Goal: Task Accomplishment & Management: Complete application form

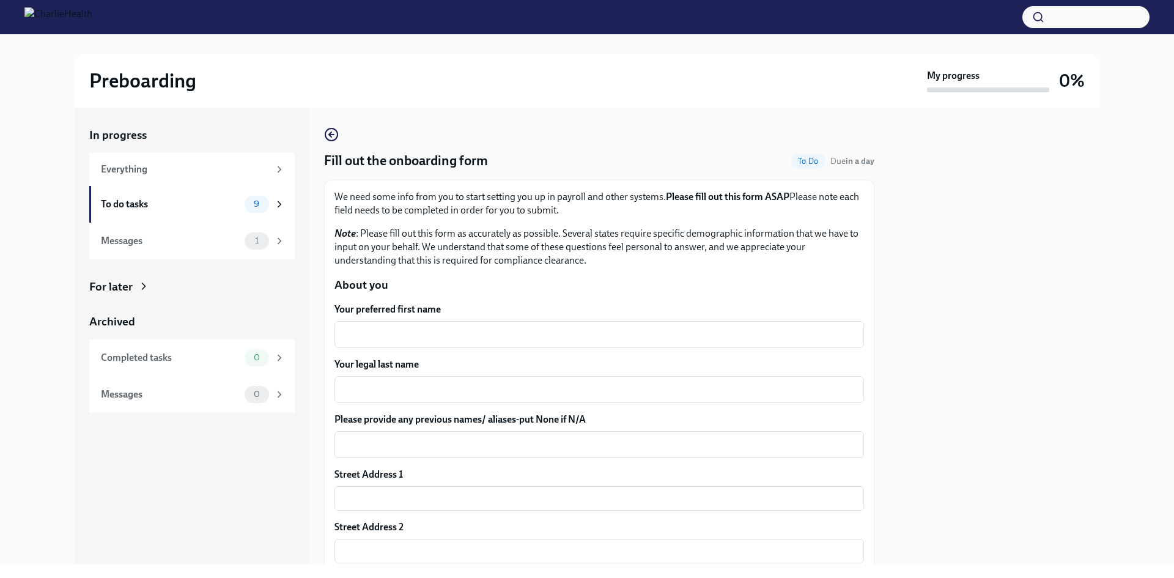
scroll to position [61, 0]
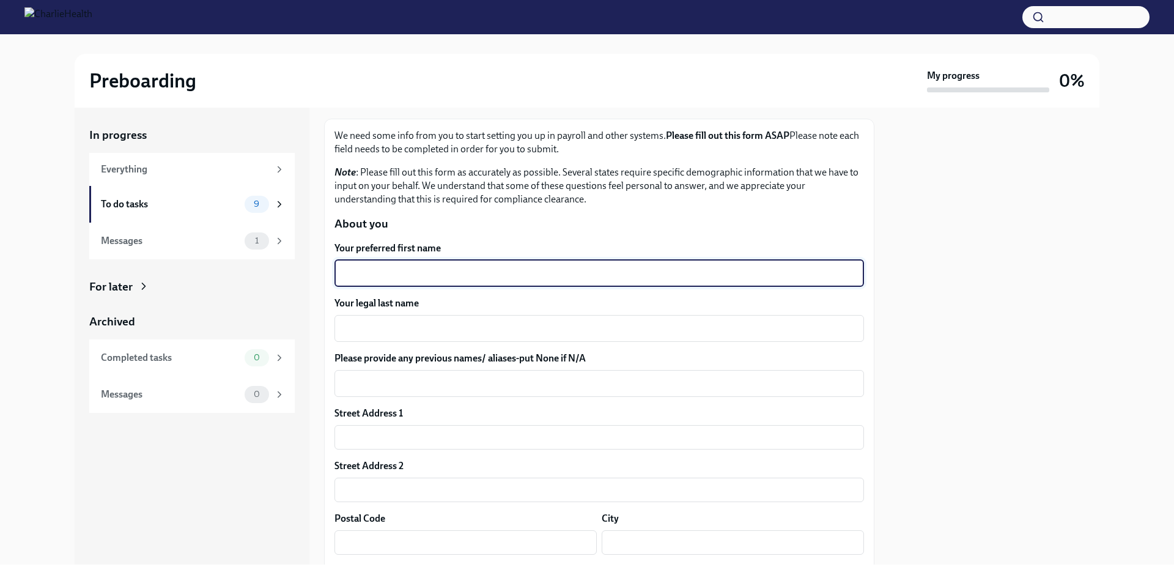
click at [570, 274] on textarea "Your preferred first name" at bounding box center [599, 273] width 515 height 15
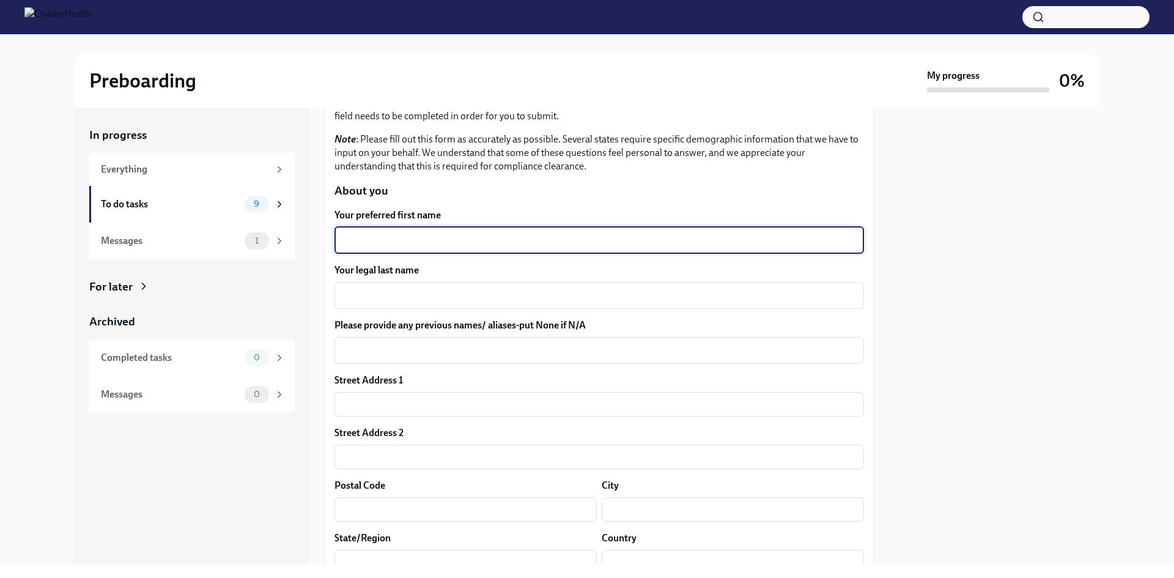
scroll to position [122, 0]
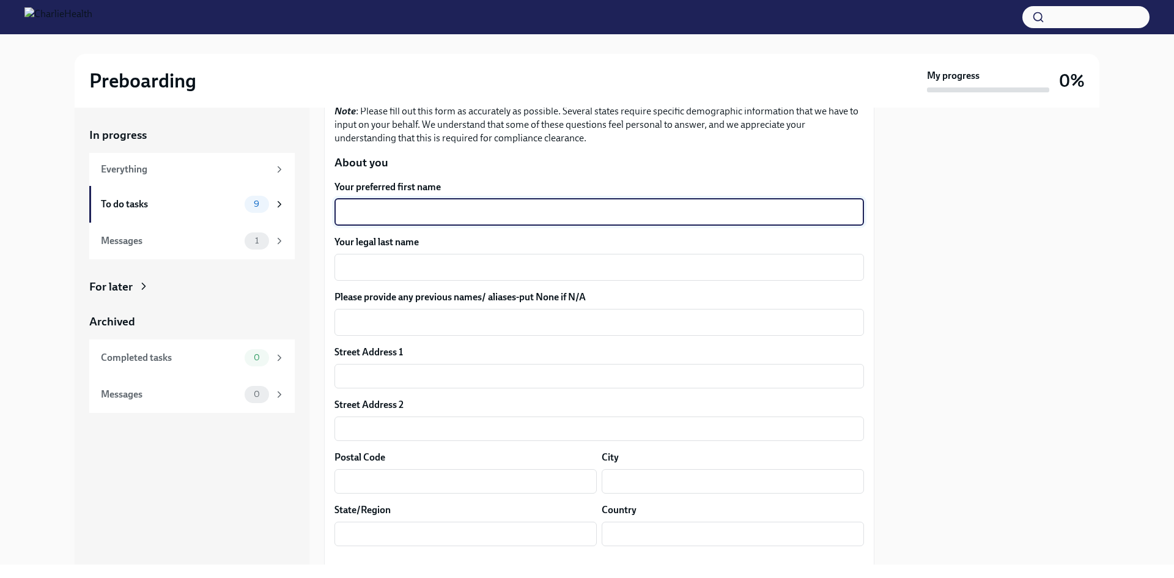
click at [441, 218] on textarea "Your preferred first name" at bounding box center [599, 212] width 515 height 15
type textarea "Aspen"
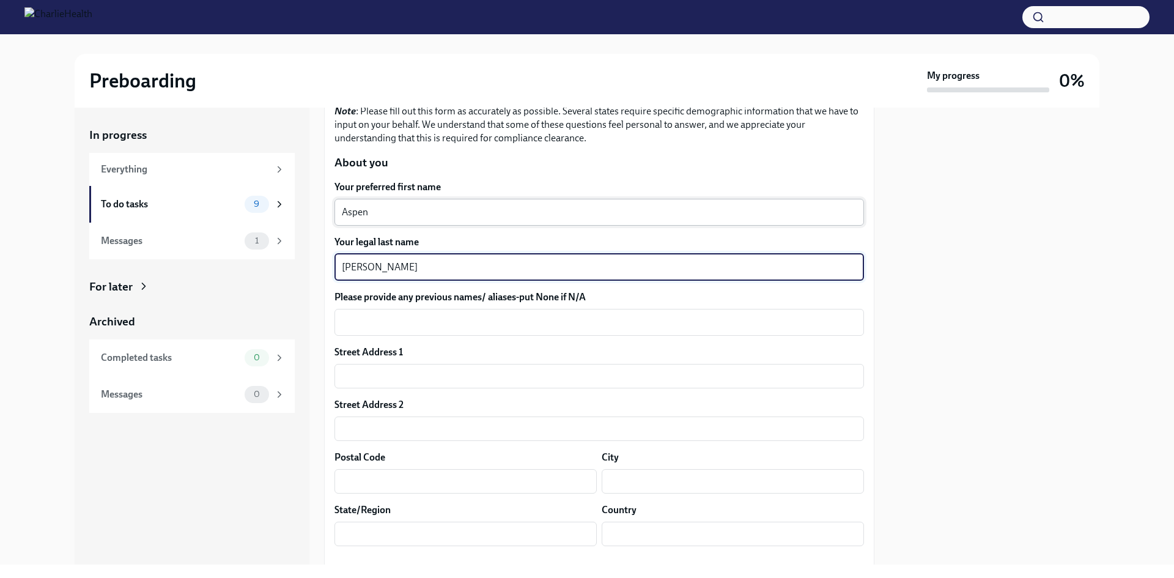
type textarea "[PERSON_NAME]"
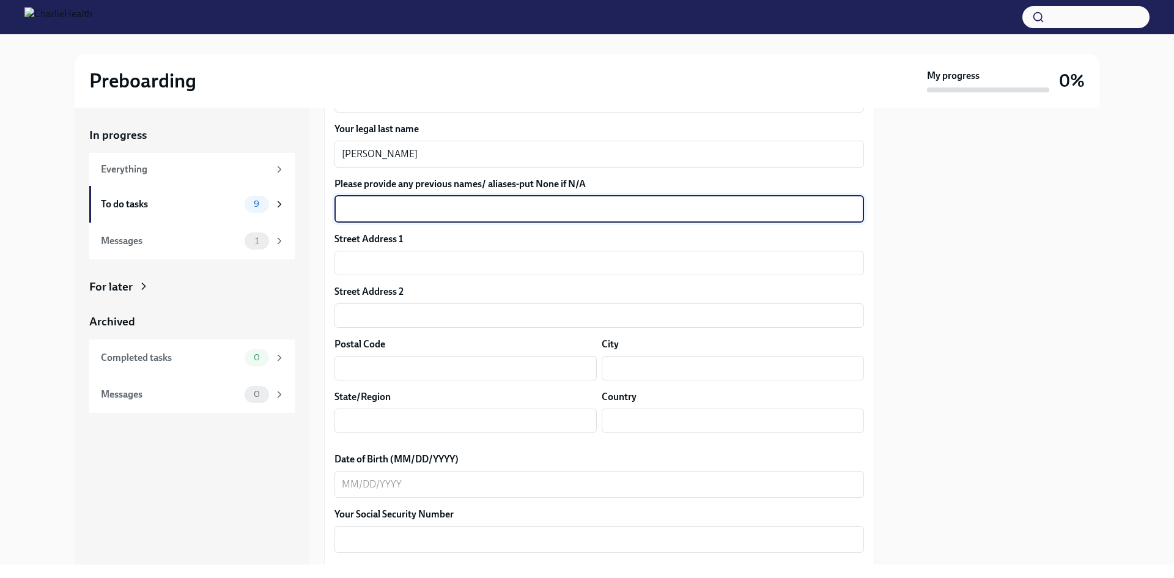
scroll to position [245, 0]
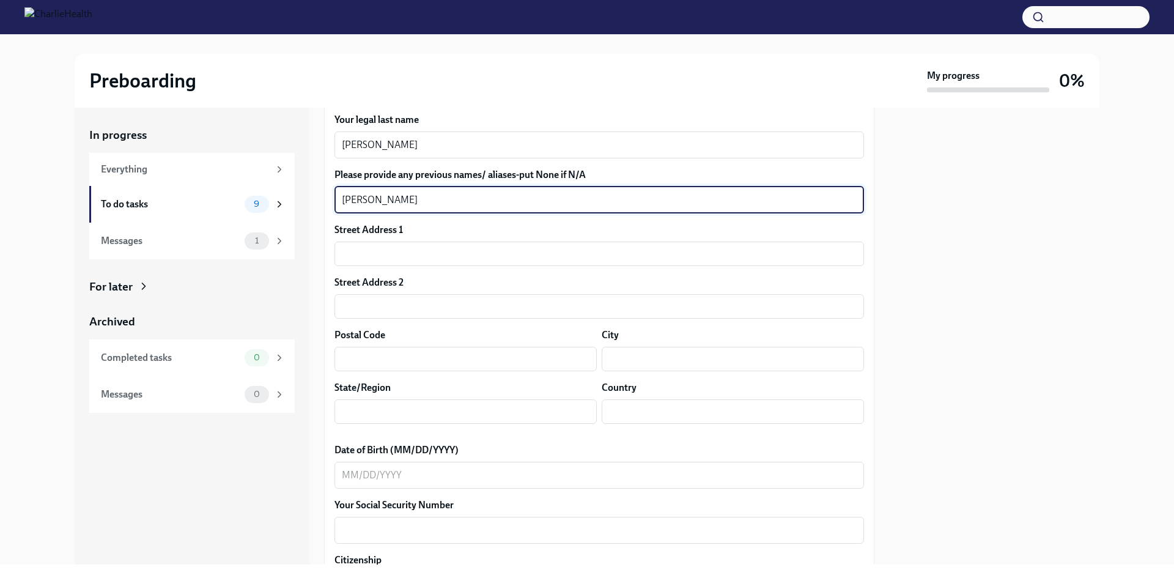
type textarea "[PERSON_NAME]"
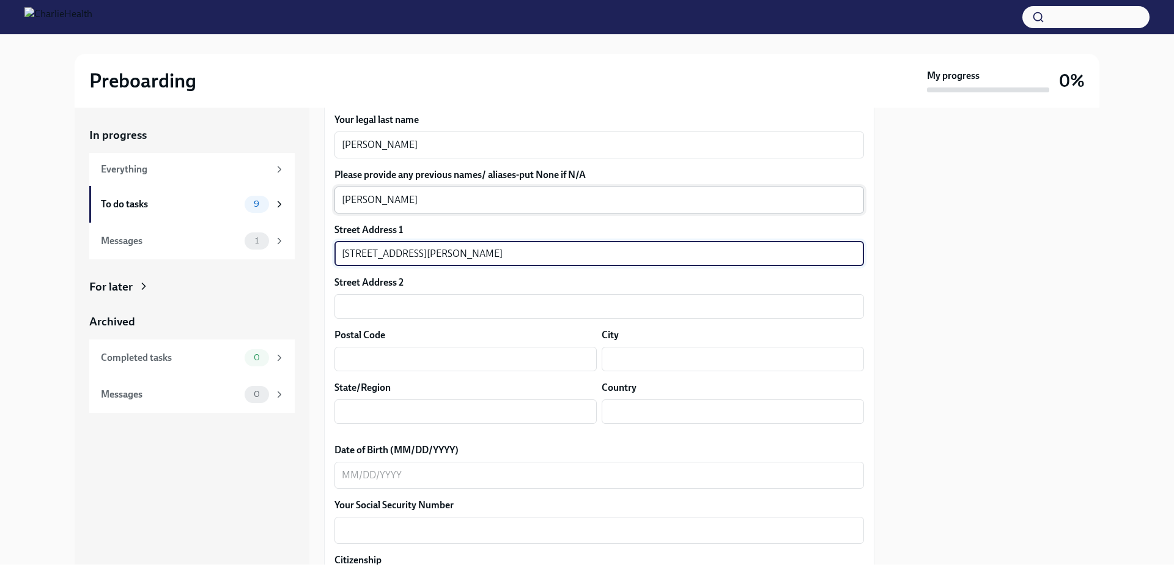
type input "[STREET_ADDRESS][PERSON_NAME]"
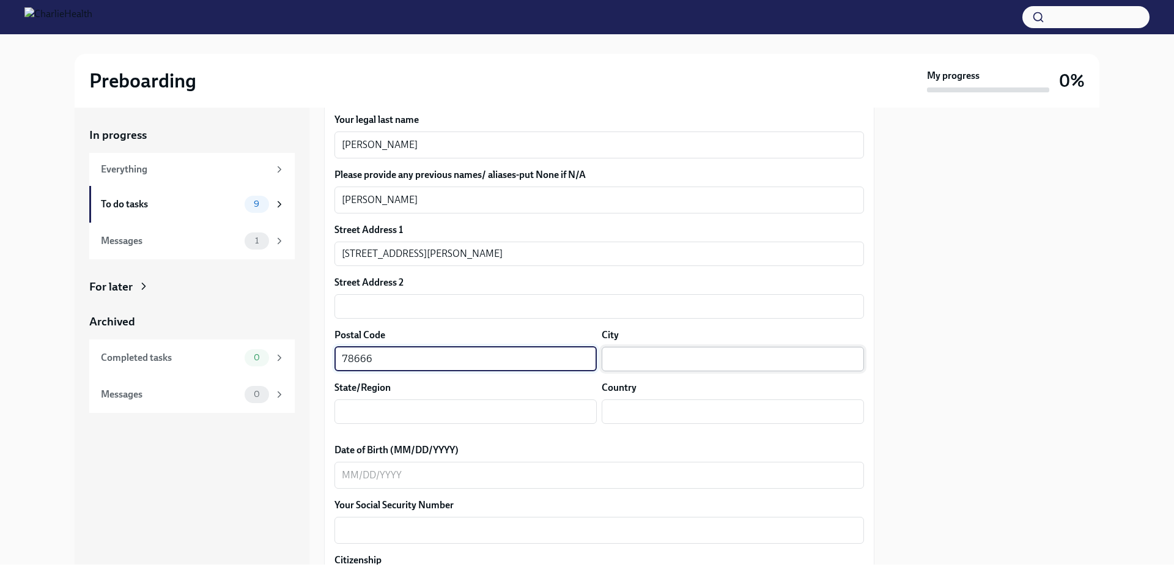
type input "78666"
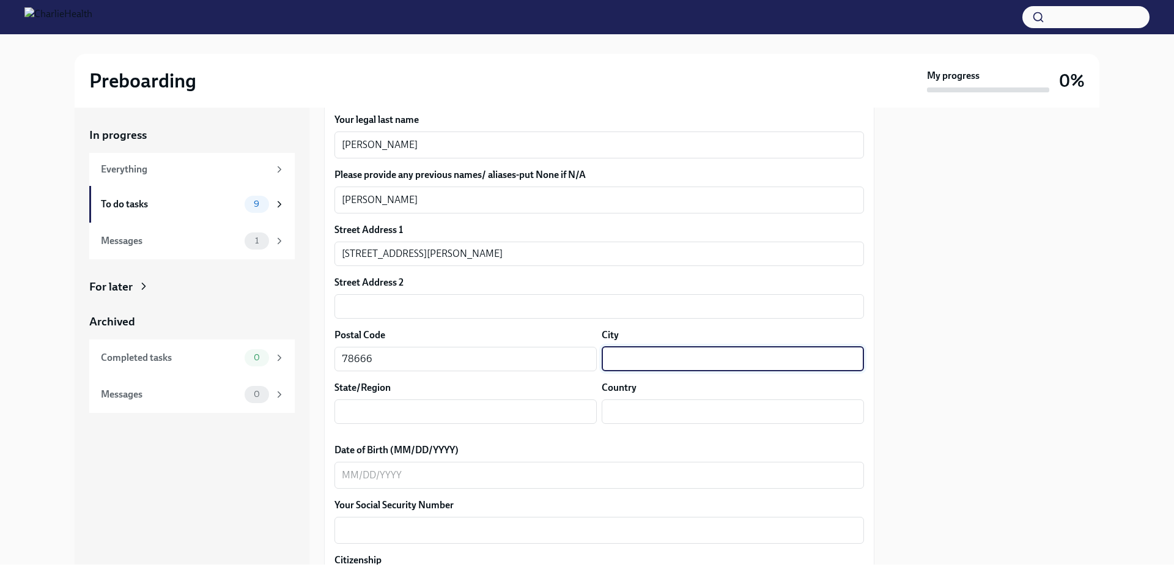
click at [626, 364] on input "text" at bounding box center [733, 359] width 262 height 24
type input "s"
type input "San Marcos"
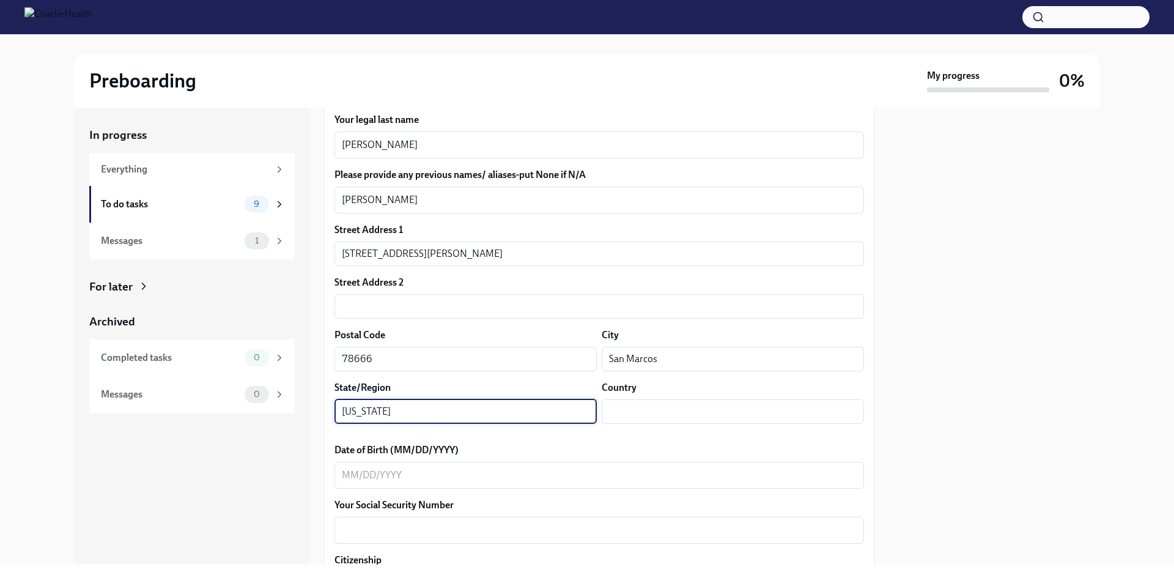
type input "[US_STATE]"
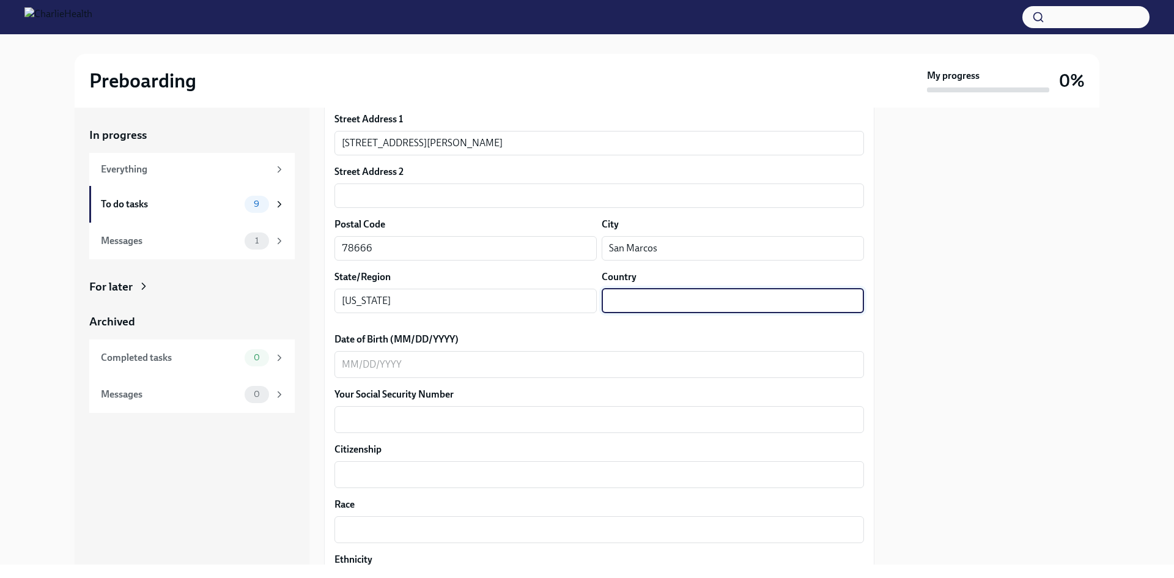
scroll to position [367, 0]
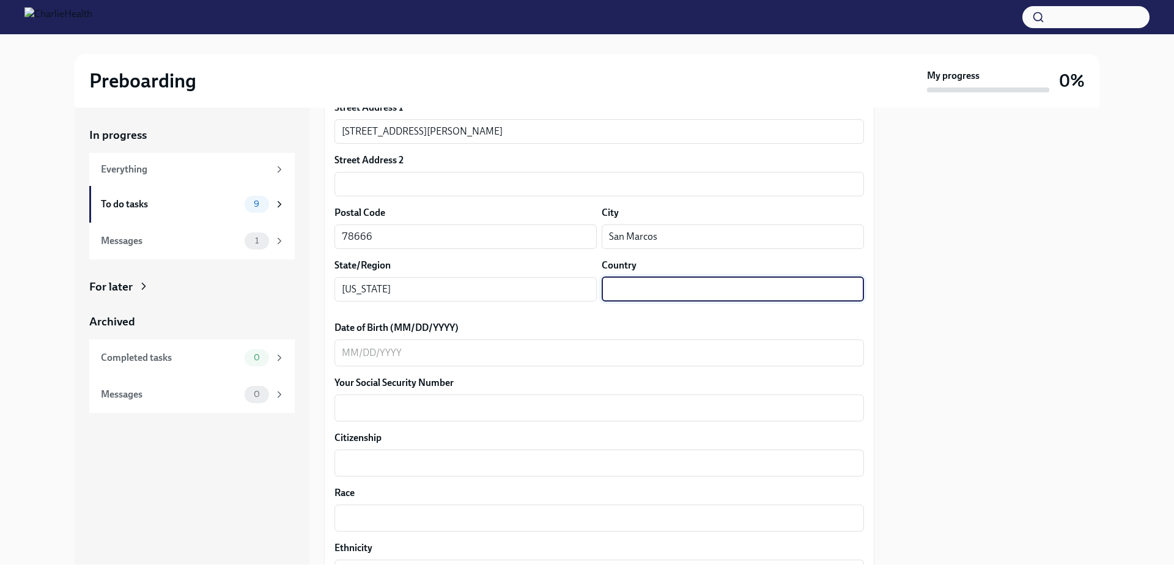
click at [634, 291] on input "text" at bounding box center [733, 289] width 262 height 24
type input "[GEOGRAPHIC_DATA]"
click at [935, 338] on div at bounding box center [994, 336] width 210 height 457
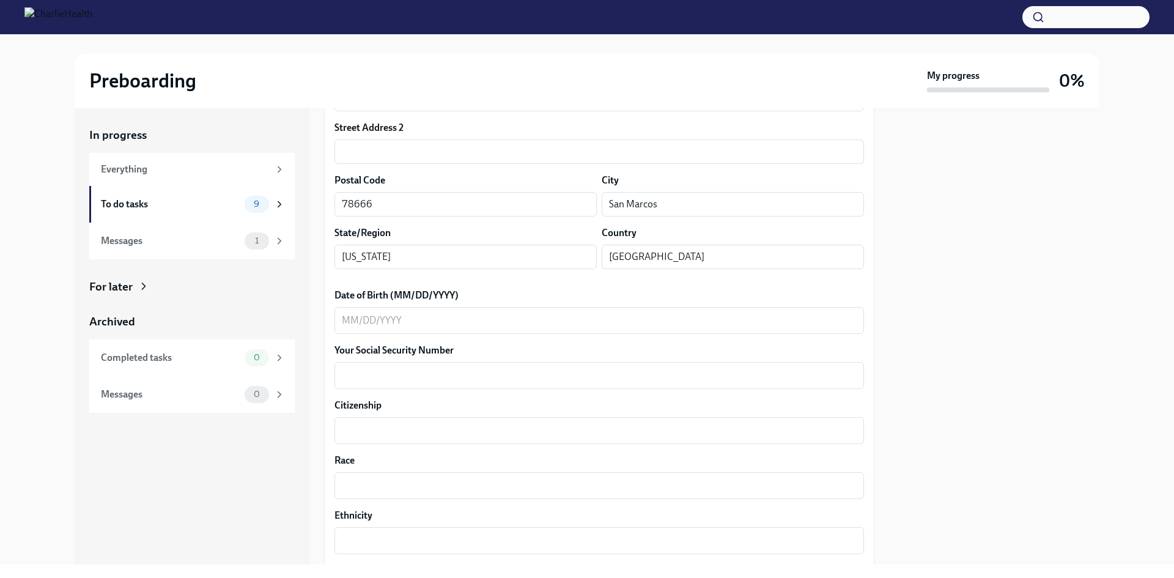
scroll to position [428, 0]
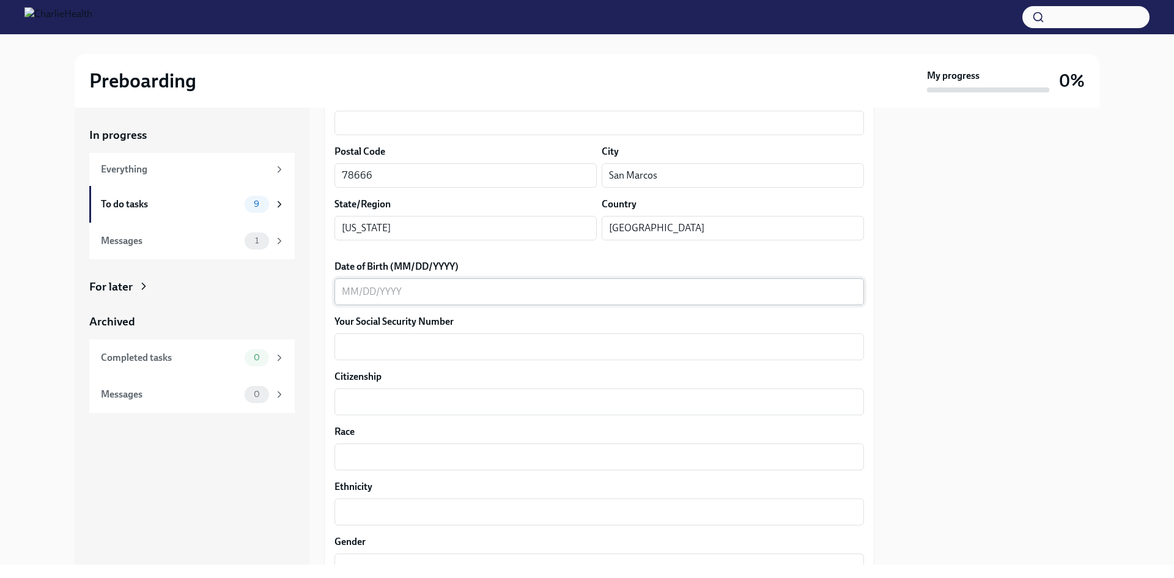
click at [424, 294] on textarea "Date of Birth (MM/DD/YYYY)" at bounding box center [599, 291] width 515 height 15
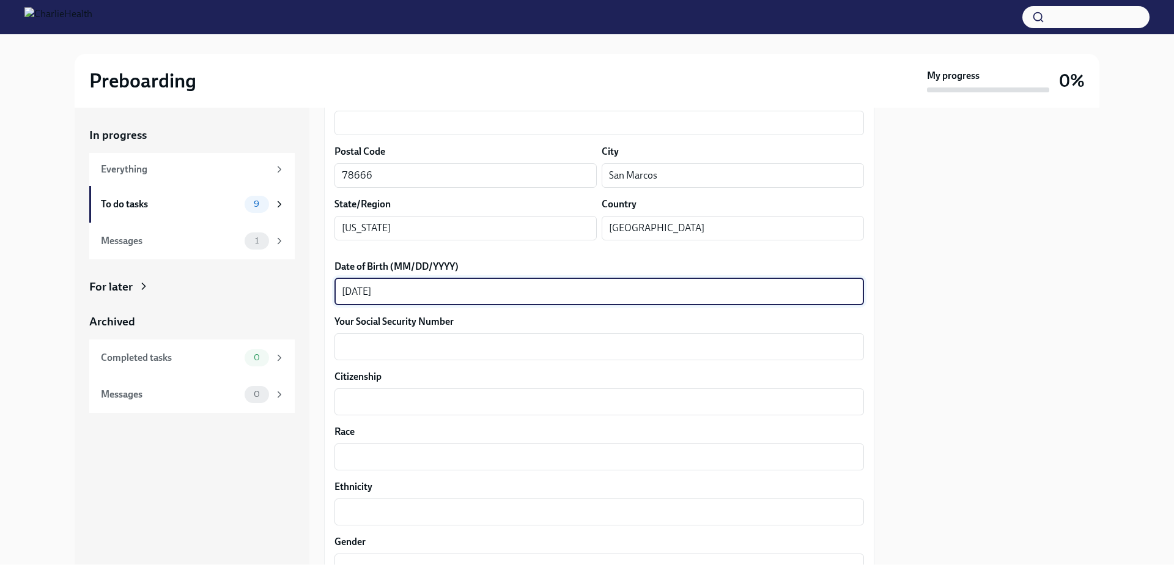
type textarea "[DATE]"
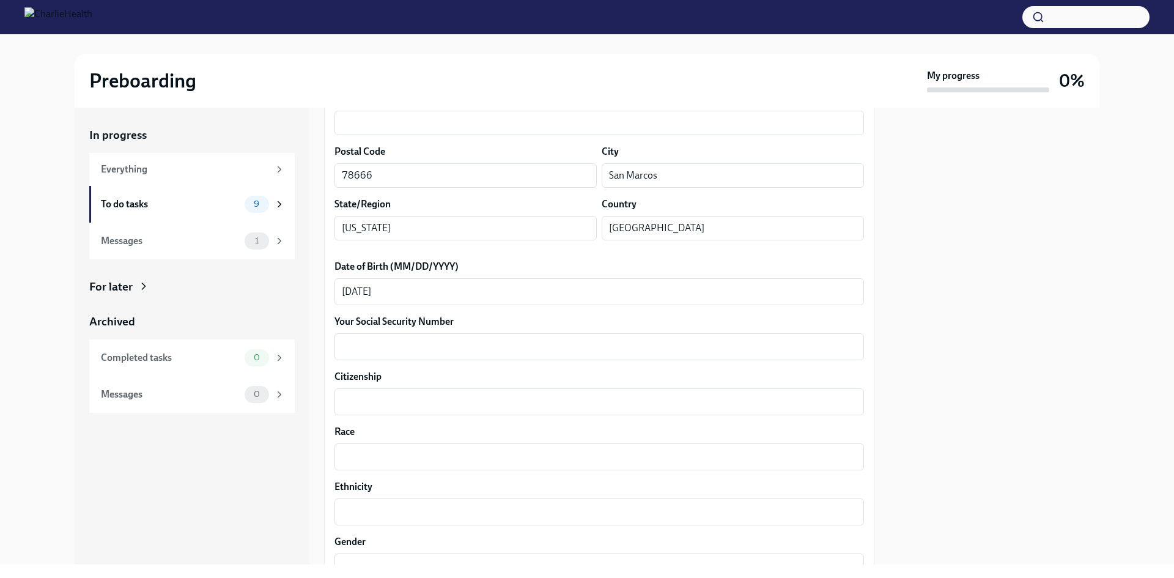
click at [493, 306] on div "Your preferred first name Aspen x ​ Your legal last name [PERSON_NAME] x ​ Plea…" at bounding box center [598, 464] width 529 height 1179
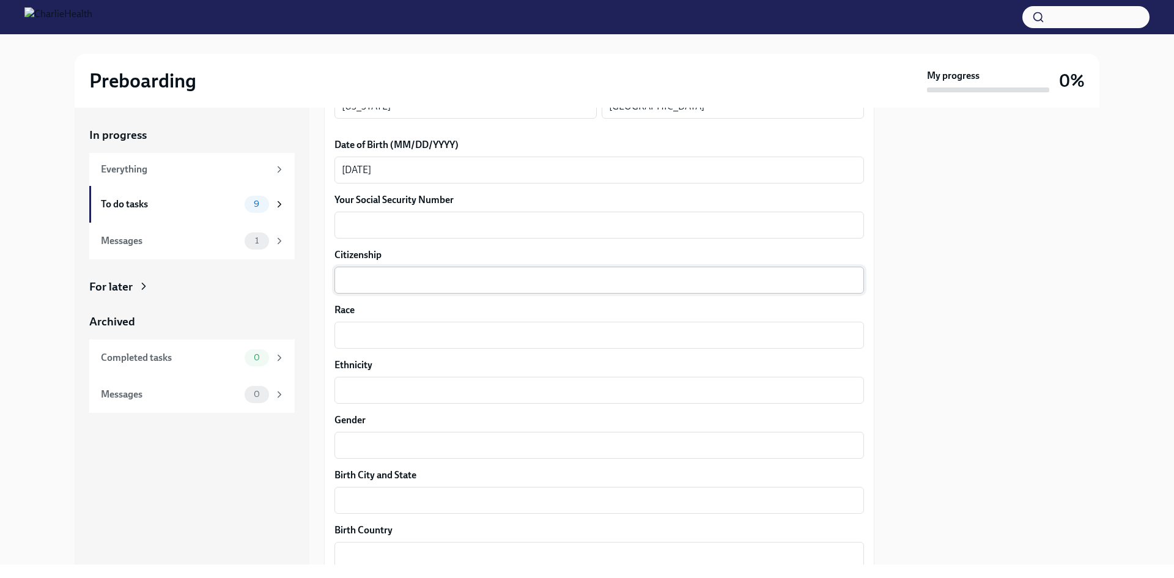
scroll to position [550, 0]
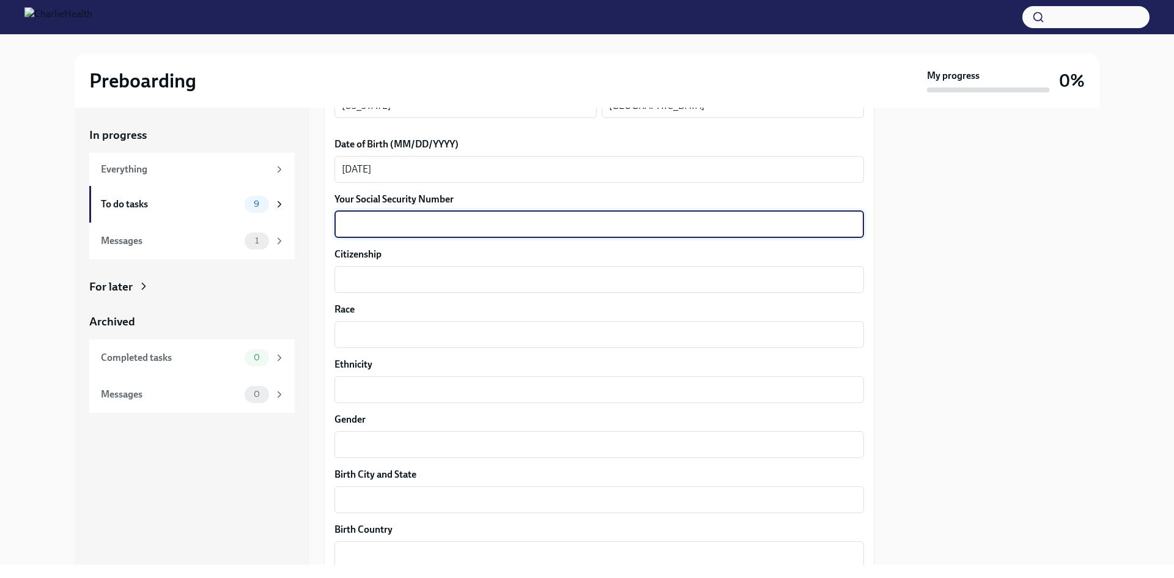
click at [418, 231] on textarea "Your Social Security Number" at bounding box center [599, 224] width 515 height 15
type textarea "645522489"
click at [380, 287] on div "x ​" at bounding box center [598, 279] width 529 height 27
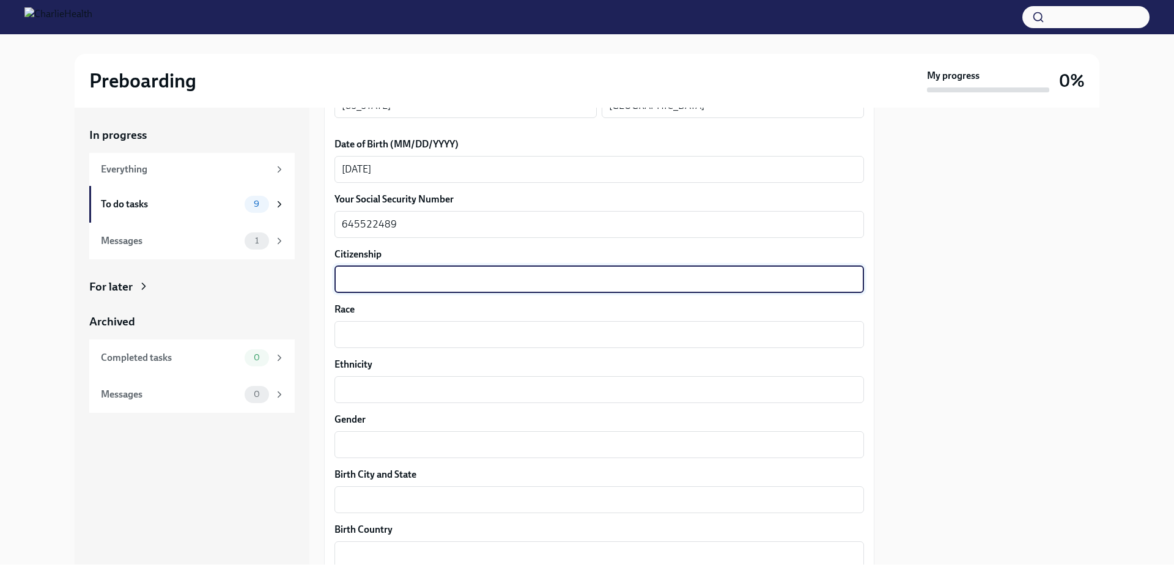
click at [391, 284] on textarea "Citizenship" at bounding box center [599, 279] width 515 height 15
click at [394, 280] on textarea "Citizenship" at bounding box center [599, 279] width 515 height 15
type textarea "[GEOGRAPHIC_DATA]"
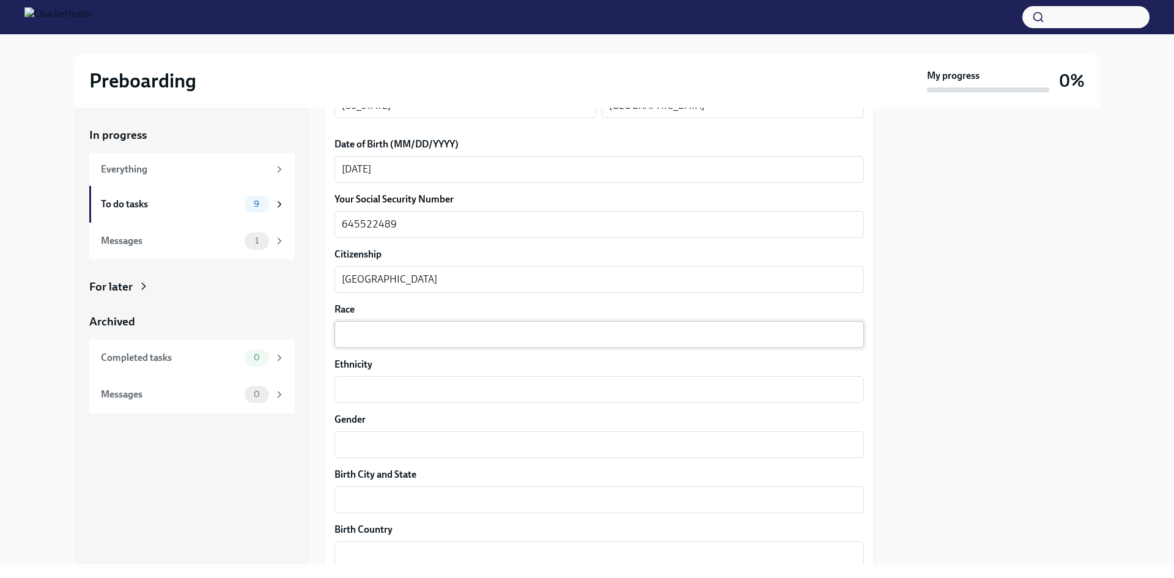
click at [364, 322] on div "x ​" at bounding box center [598, 334] width 529 height 27
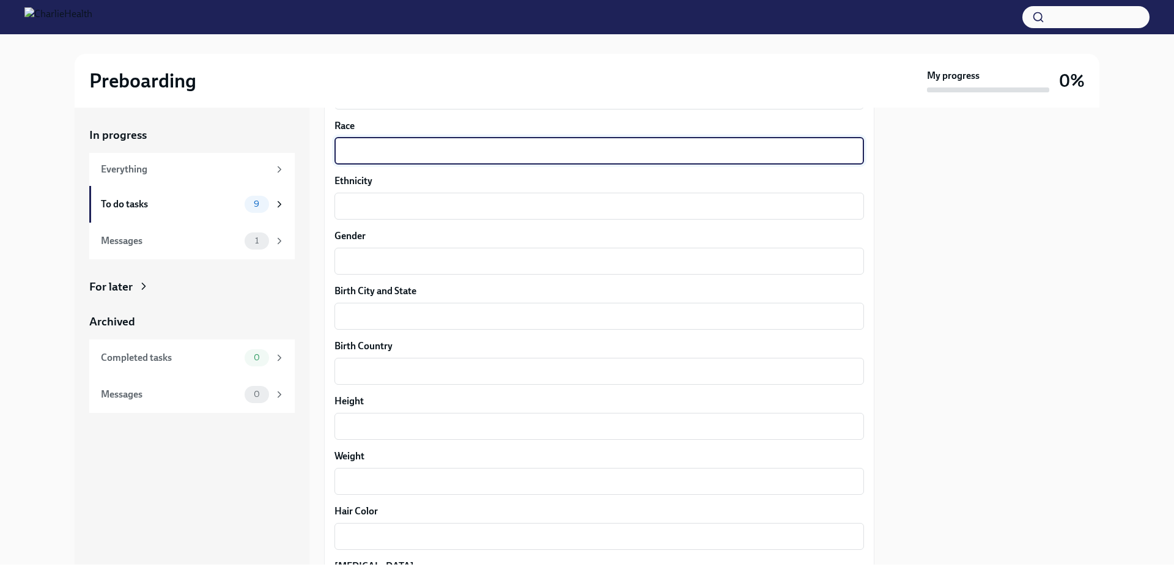
scroll to position [672, 0]
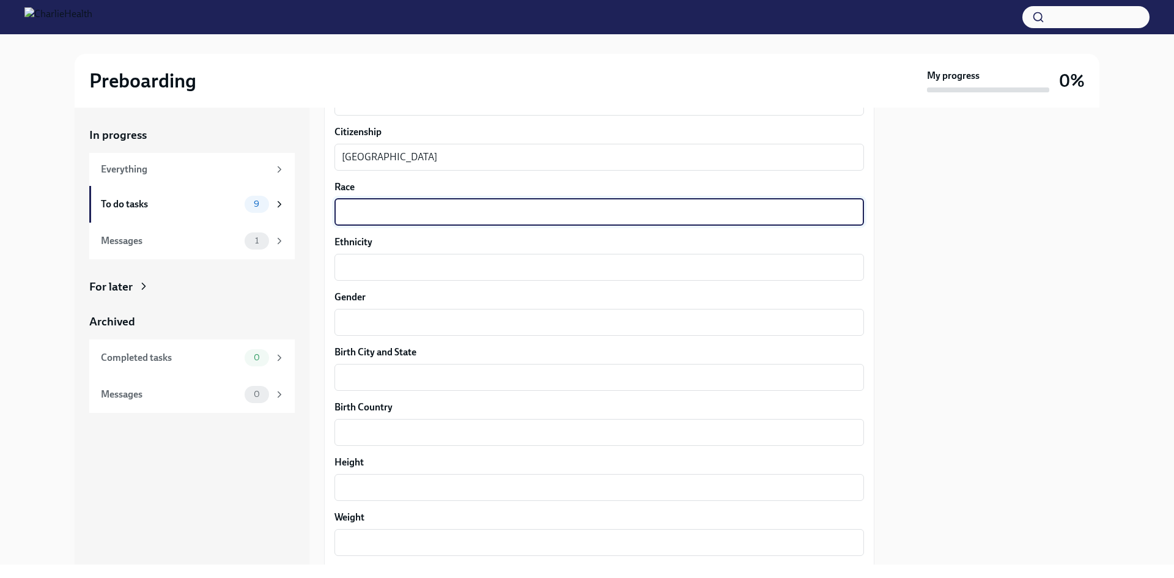
click at [405, 212] on textarea "Race" at bounding box center [599, 212] width 515 height 15
click at [418, 211] on textarea "Race" at bounding box center [599, 212] width 515 height 15
click at [385, 207] on textarea "Race" at bounding box center [599, 212] width 515 height 15
type textarea "White"
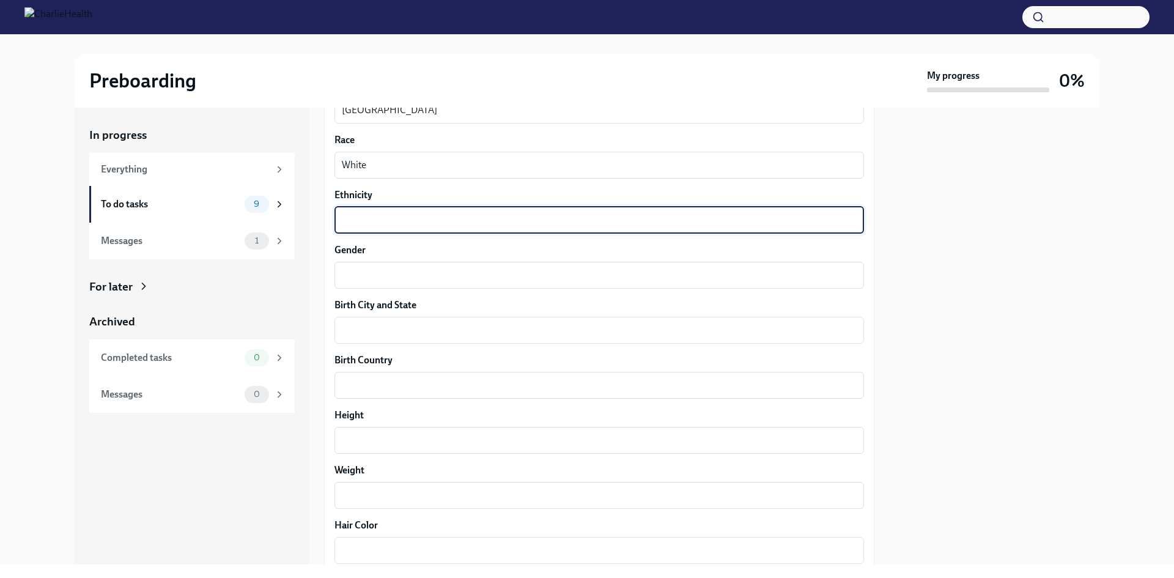
scroll to position [734, 0]
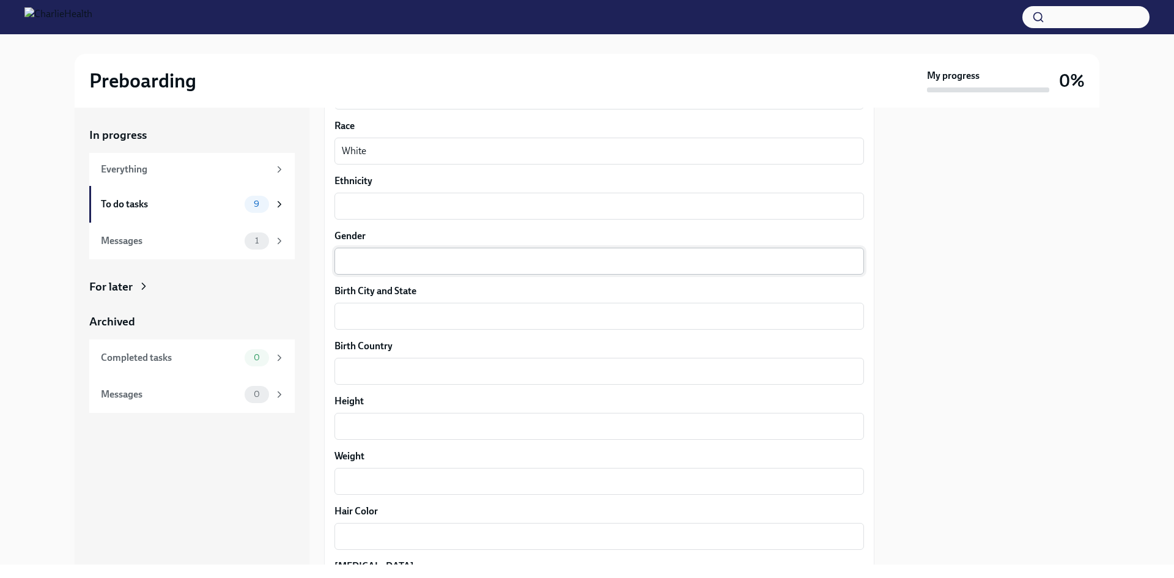
click at [411, 248] on div "x ​" at bounding box center [598, 261] width 529 height 27
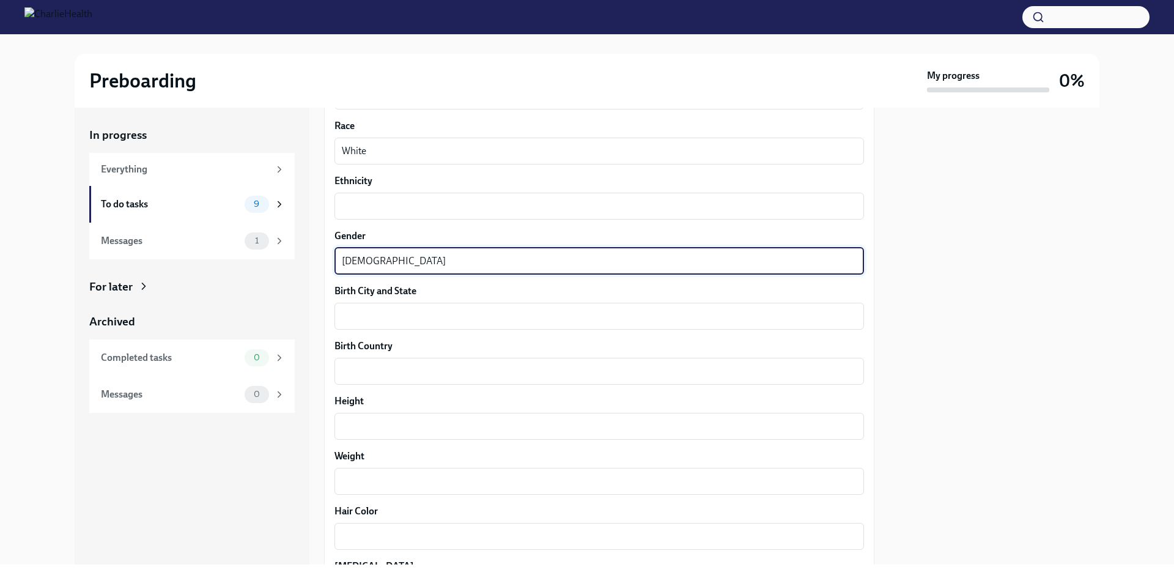
type textarea "[DEMOGRAPHIC_DATA]"
click at [414, 290] on label "Birth City and State" at bounding box center [598, 290] width 529 height 13
click at [414, 309] on textarea "Birth City and State" at bounding box center [599, 316] width 515 height 15
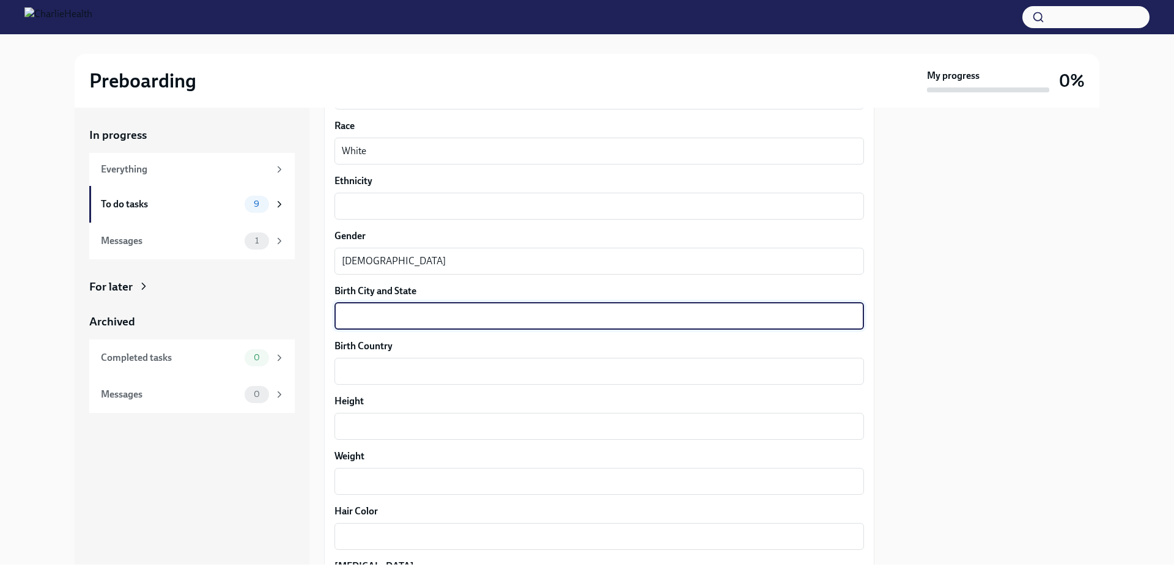
click at [414, 309] on textarea "Birth City and State" at bounding box center [599, 316] width 515 height 15
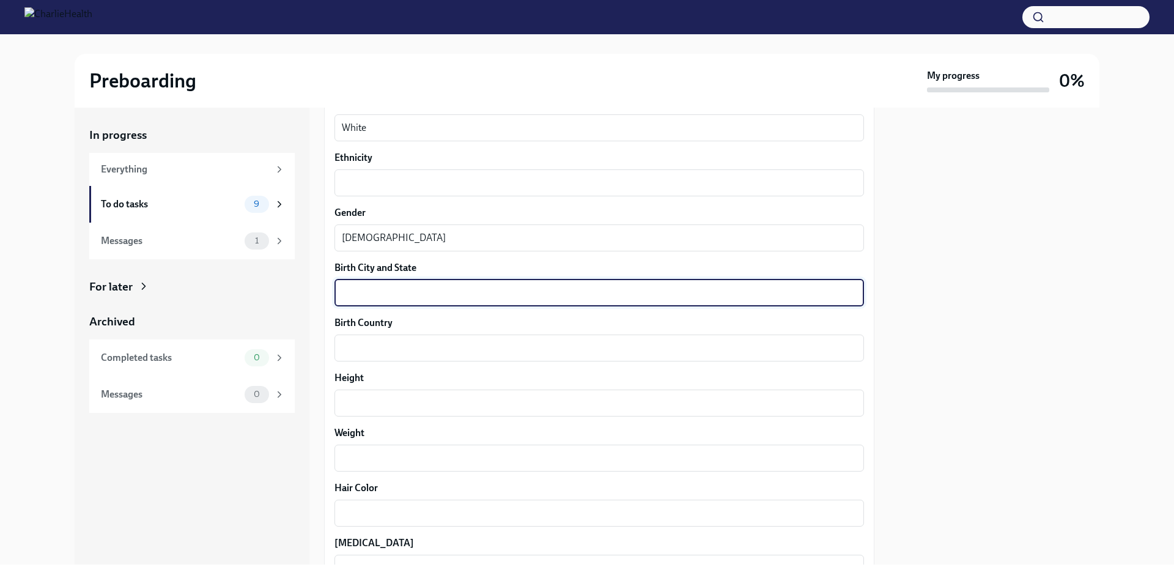
scroll to position [795, 0]
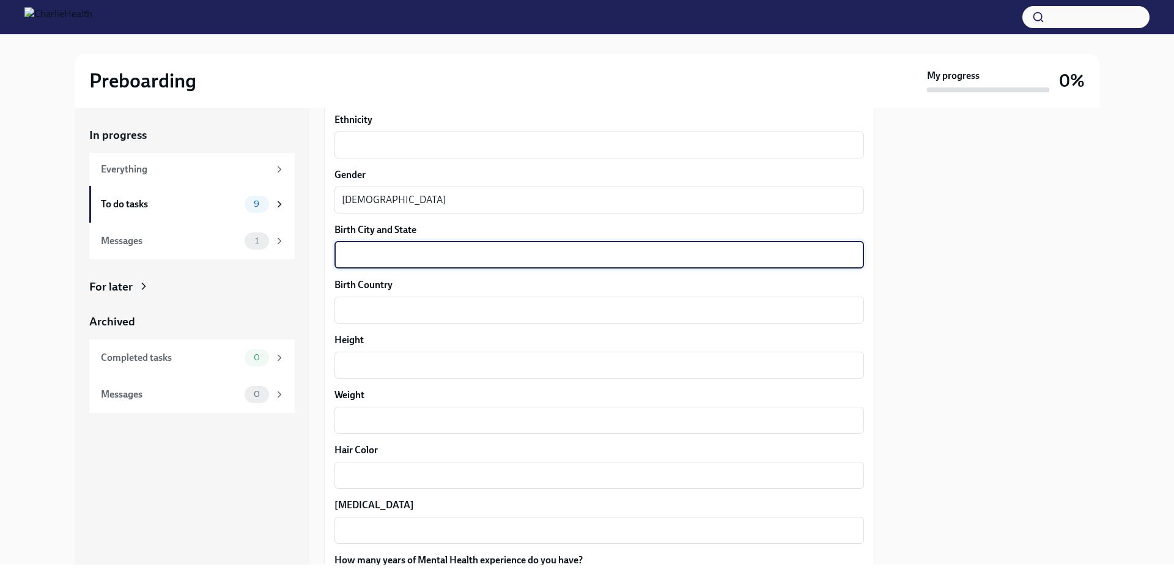
click at [395, 262] on div "x ​" at bounding box center [598, 254] width 529 height 27
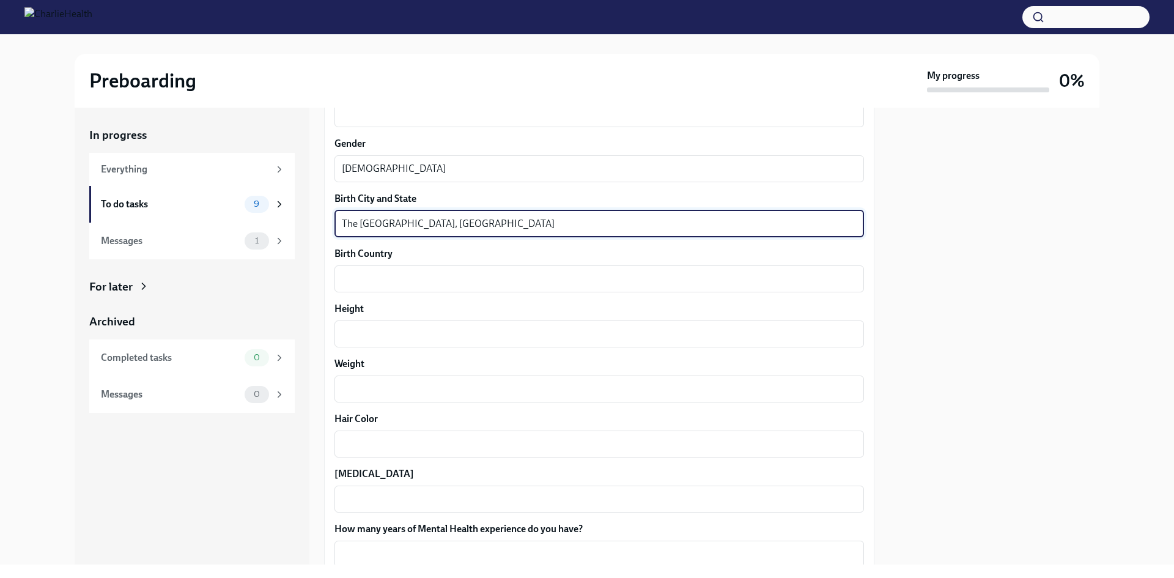
scroll to position [856, 0]
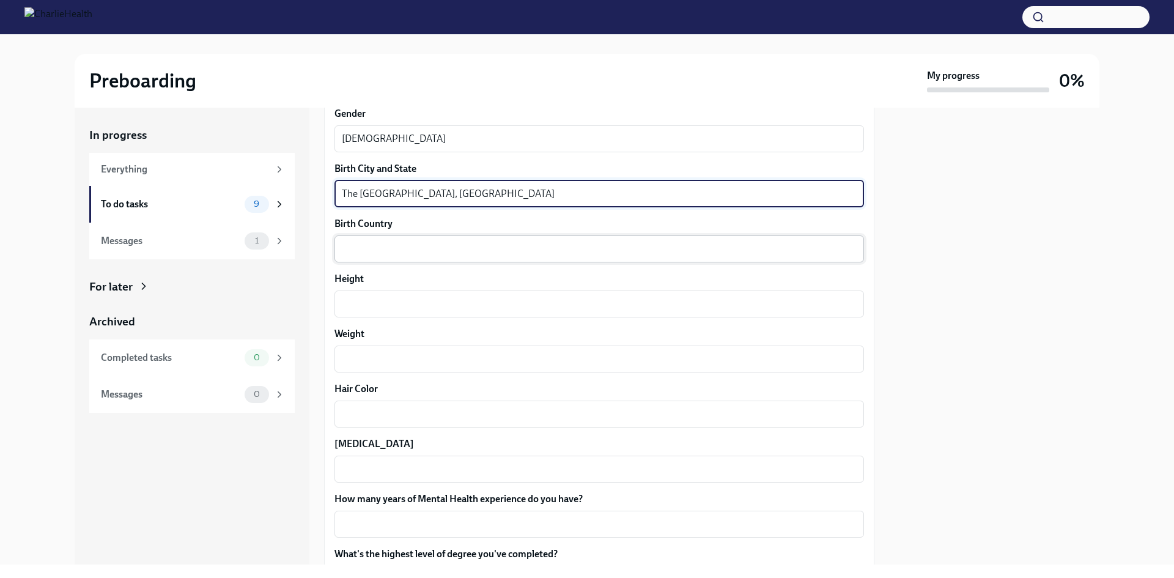
type textarea "The [GEOGRAPHIC_DATA], [GEOGRAPHIC_DATA]"
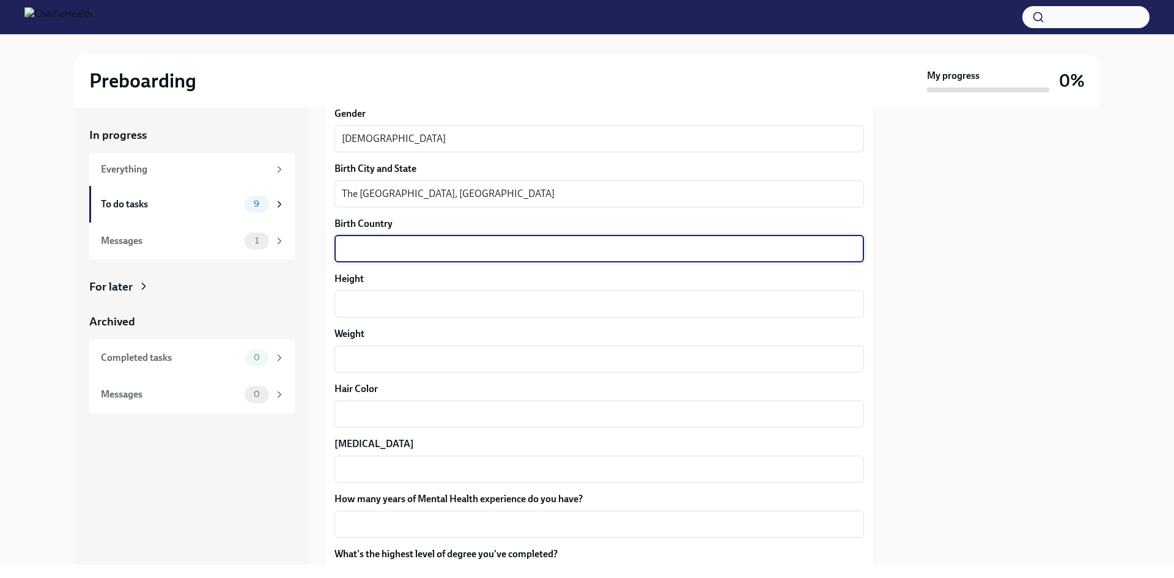
click at [389, 245] on textarea "Birth Country" at bounding box center [599, 248] width 515 height 15
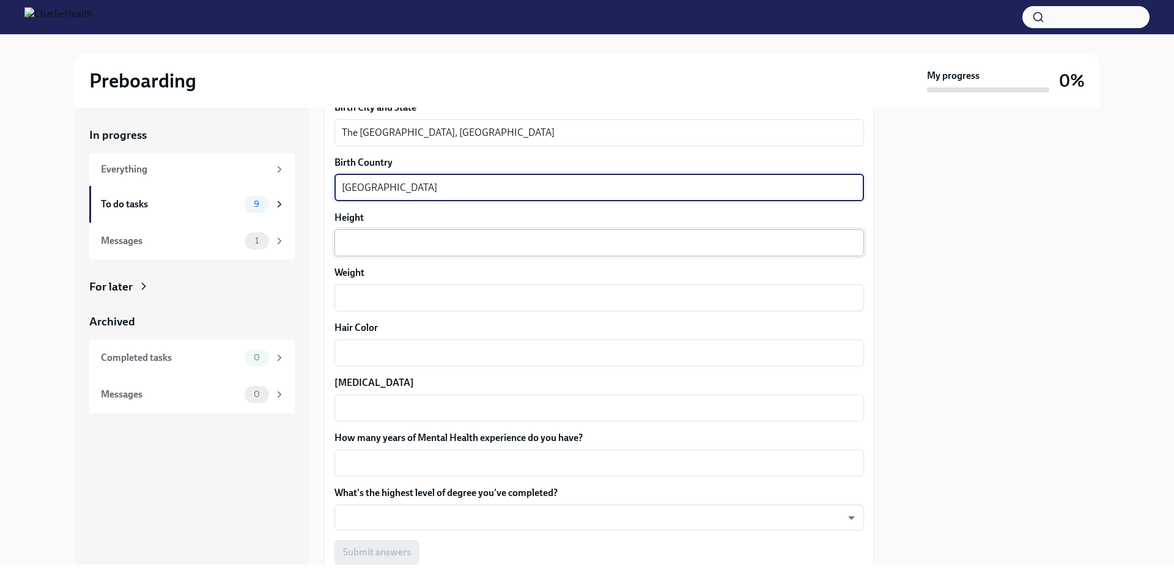
type textarea "[GEOGRAPHIC_DATA]"
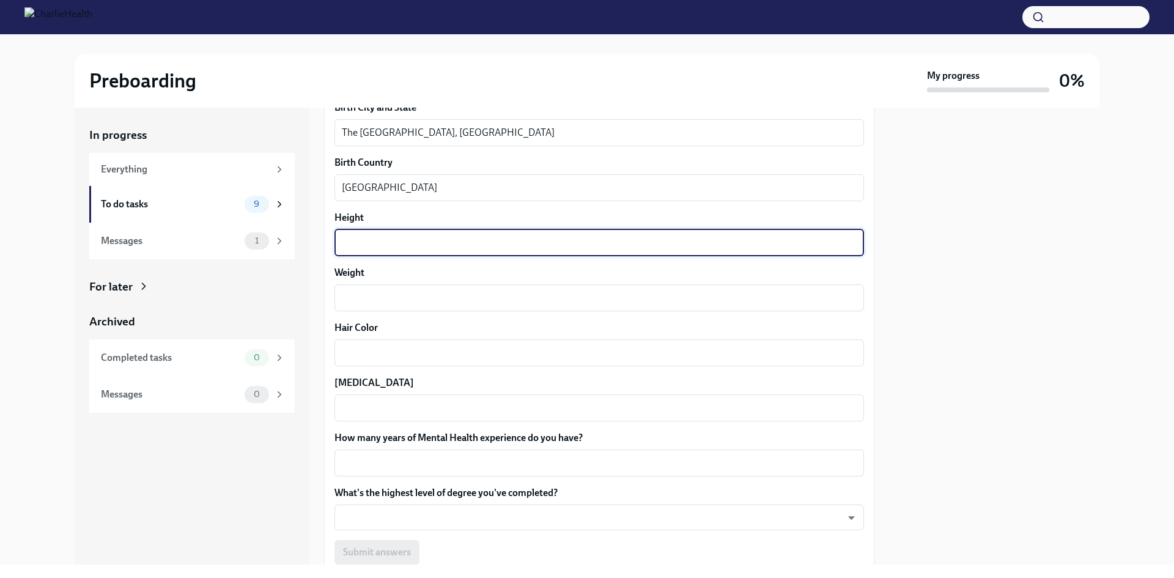
click at [380, 239] on textarea "Height" at bounding box center [599, 242] width 515 height 15
type textarea "5'2"
click at [381, 298] on textarea "Weight" at bounding box center [599, 297] width 515 height 15
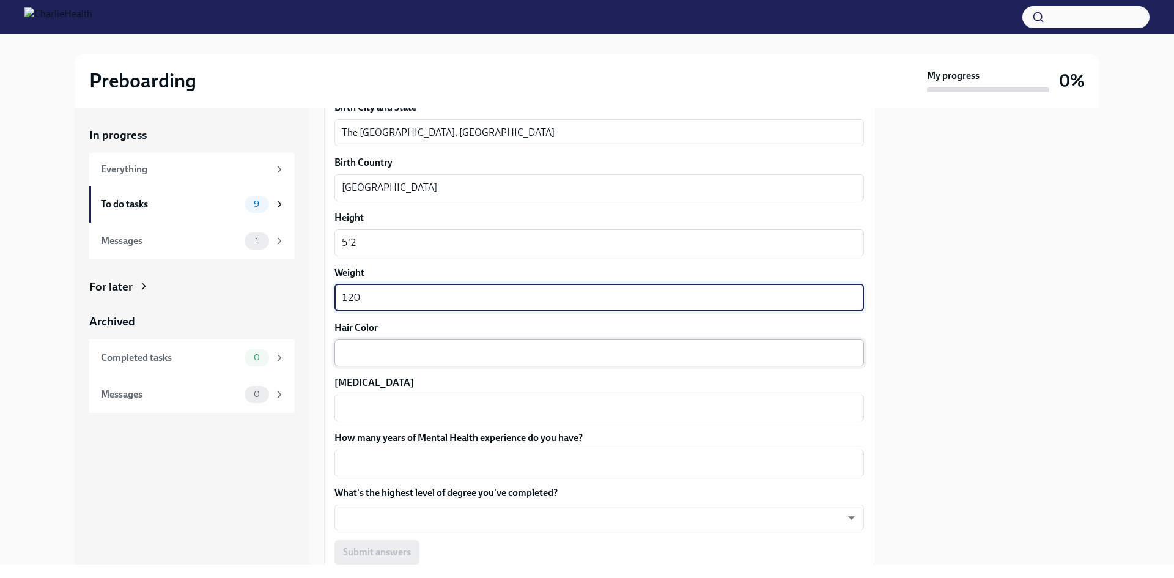
type textarea "120"
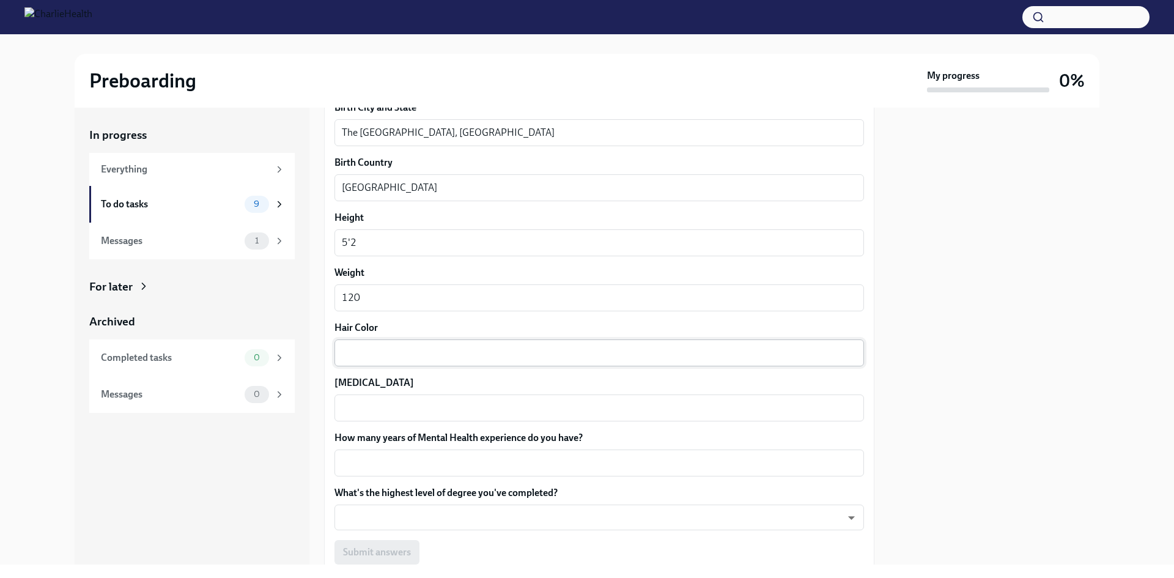
click at [391, 342] on div "x ​" at bounding box center [598, 352] width 529 height 27
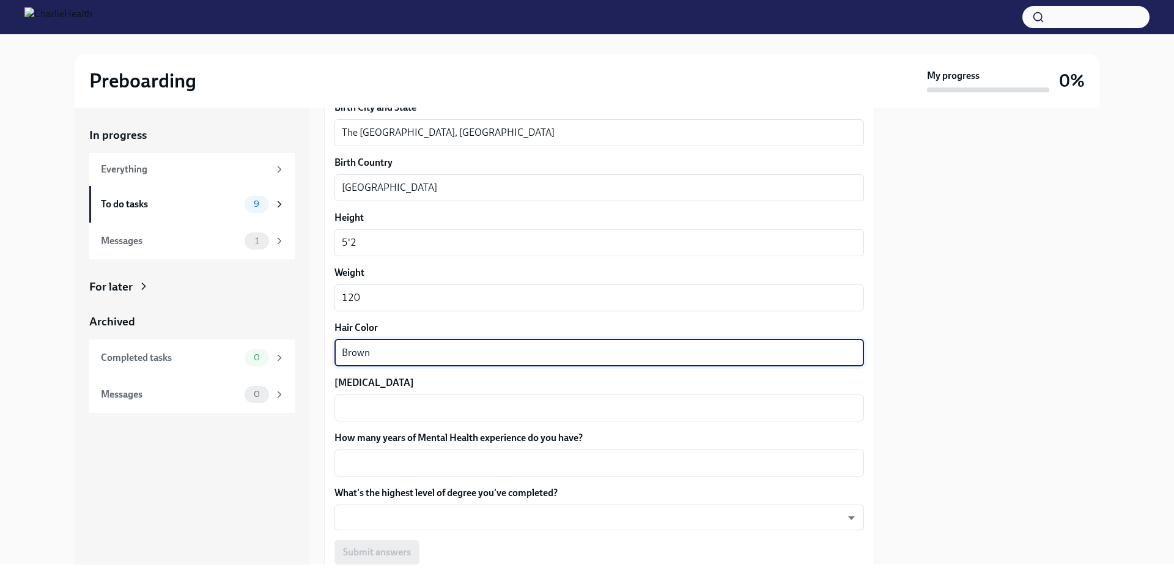
type textarea "Brown"
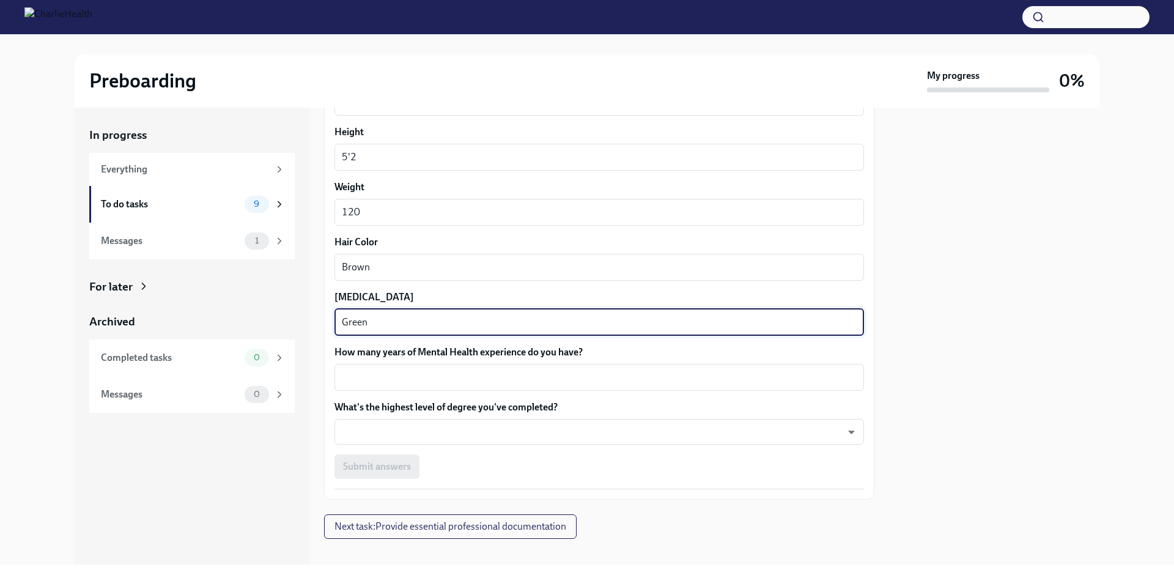
scroll to position [1016, 0]
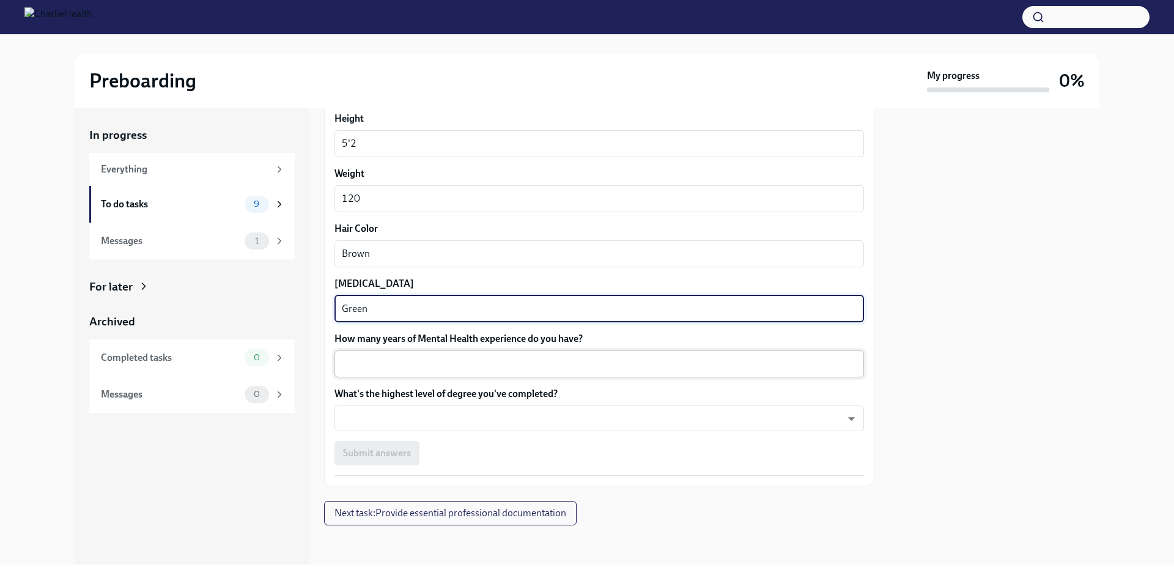
type textarea "Green"
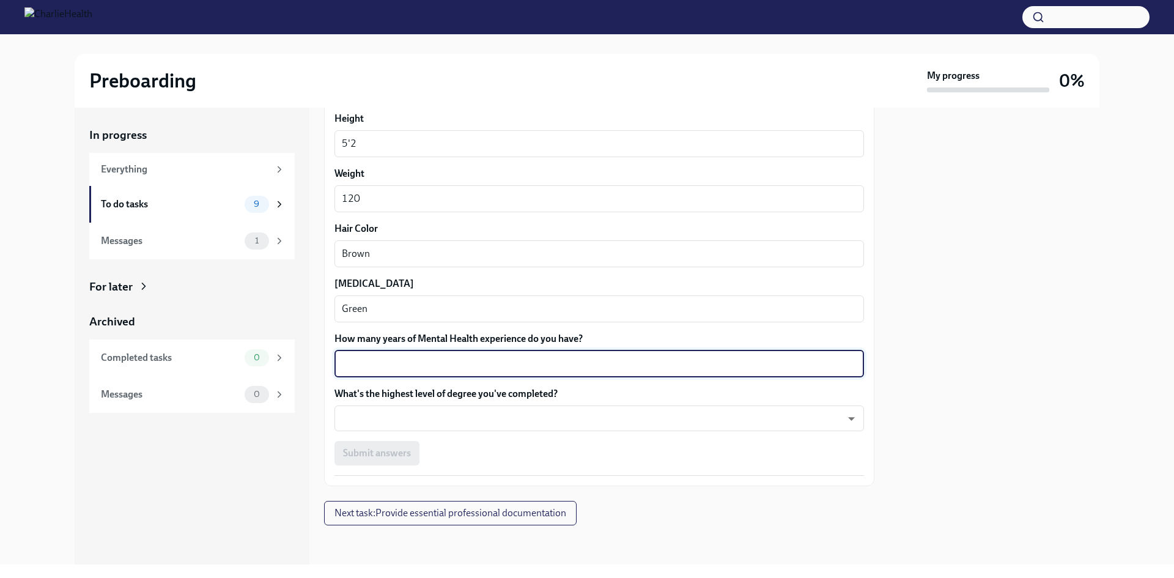
click at [530, 366] on textarea "How many years of Mental Health experience do you have?" at bounding box center [599, 363] width 515 height 15
click at [534, 362] on textarea "How many years of Mental Health experience do you have?" at bounding box center [599, 363] width 515 height 15
type textarea "5"
click at [454, 429] on body "Preboarding My progress 0% In progress Everything To do tasks 9 Messages 1 For …" at bounding box center [587, 289] width 1174 height 578
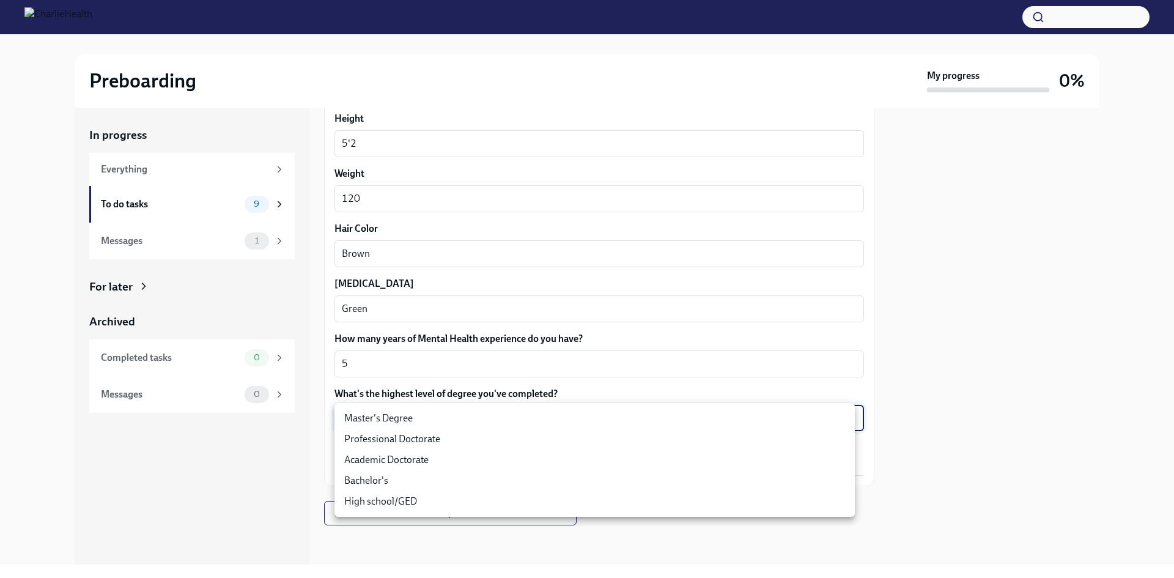
click at [396, 419] on li "Master's Degree" at bounding box center [594, 418] width 520 height 21
type input "2vBr-ghkD"
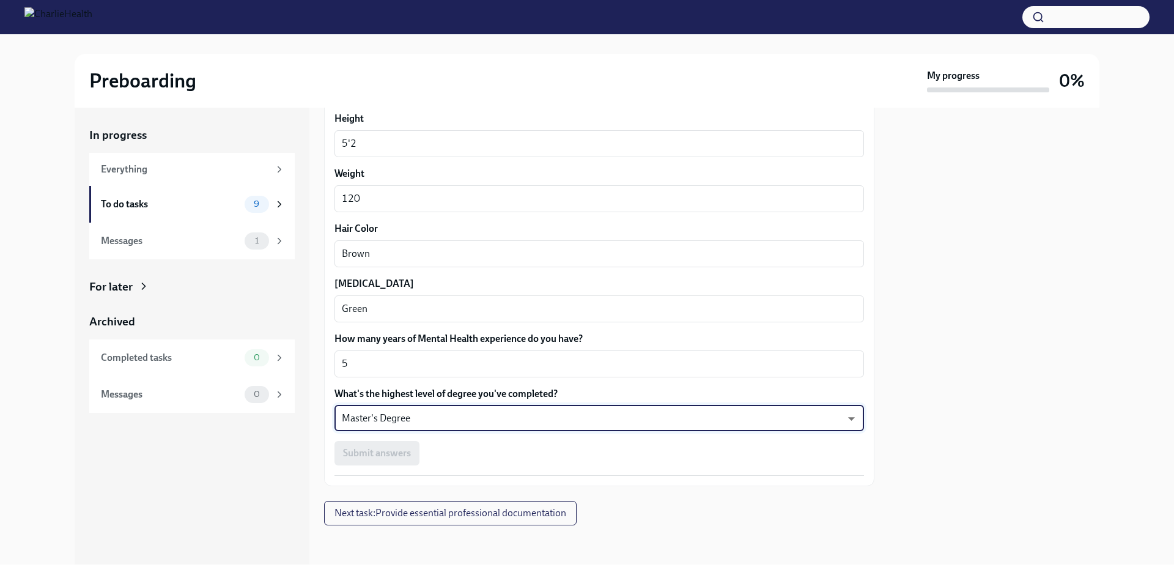
click at [262, 465] on div "In progress Everything To do tasks 9 Messages 1 For later Archived Completed ta…" at bounding box center [192, 336] width 235 height 457
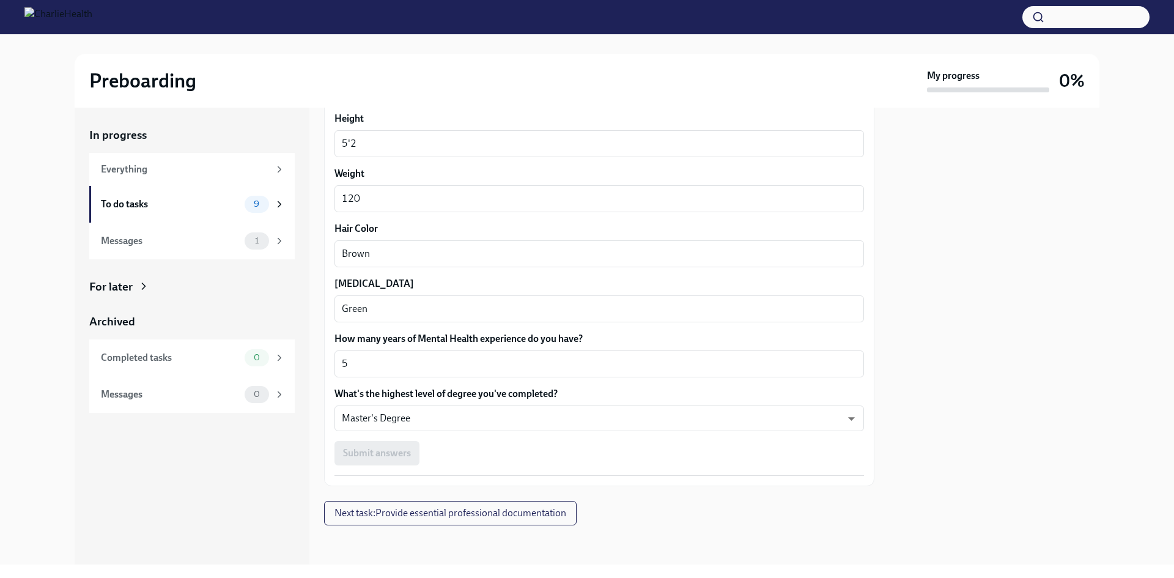
click at [1012, 428] on div at bounding box center [994, 336] width 210 height 457
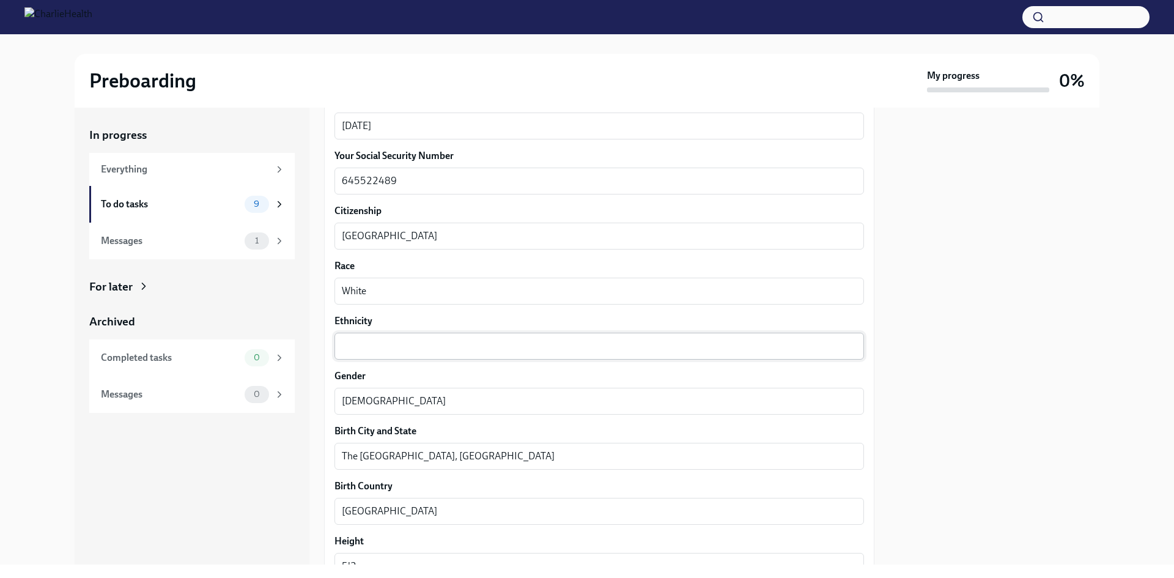
scroll to position [588, 0]
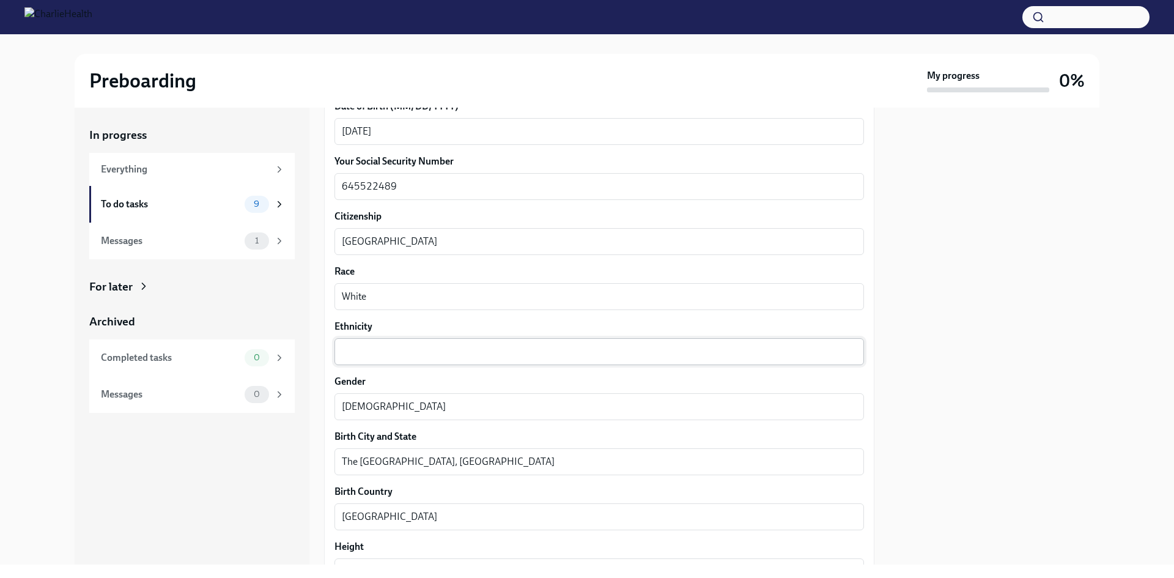
click at [374, 355] on textarea "Ethnicity" at bounding box center [599, 351] width 515 height 15
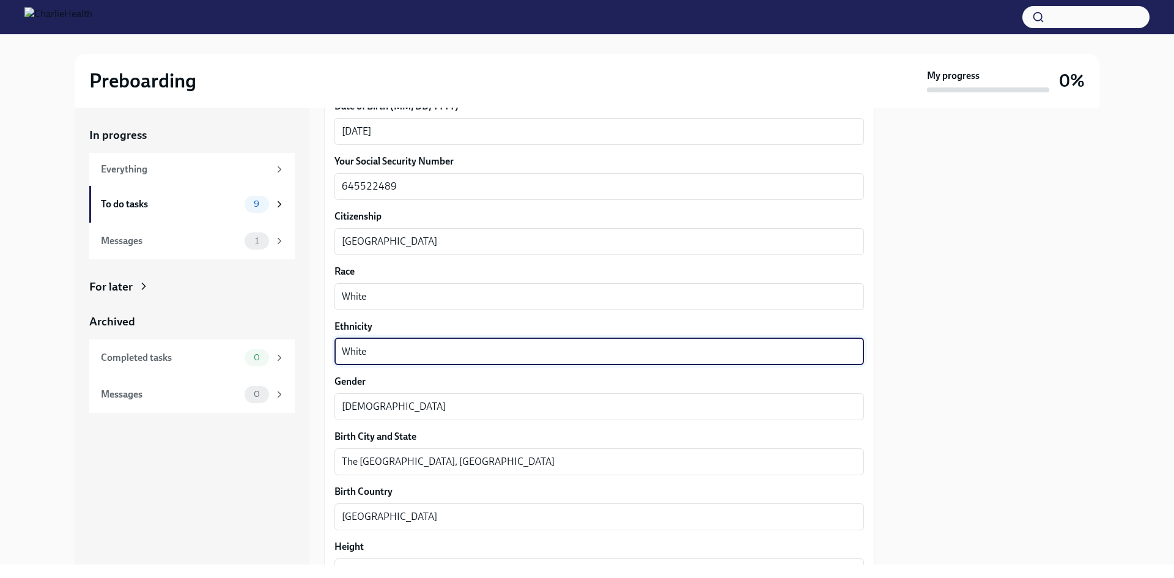
type textarea "White"
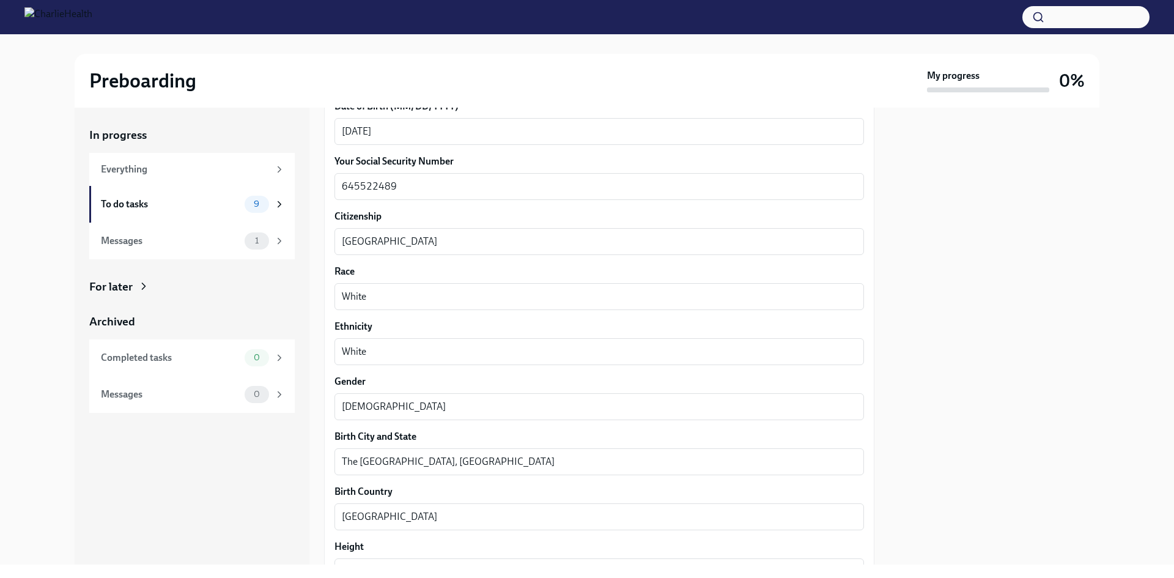
click at [918, 315] on div at bounding box center [994, 336] width 210 height 457
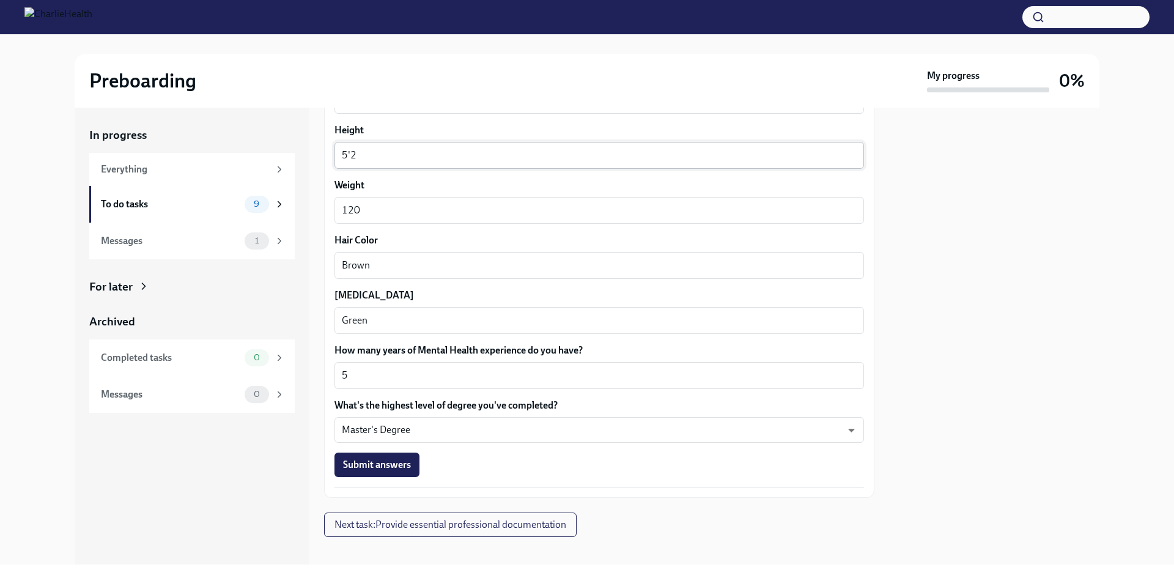
scroll to position [1016, 0]
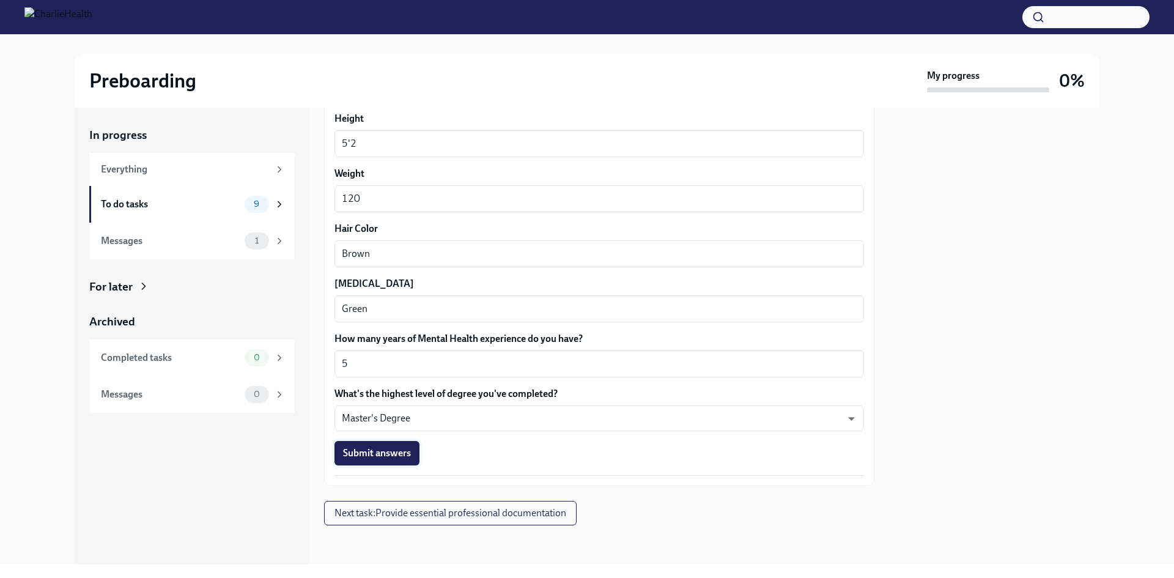
click at [391, 450] on span "Submit answers" at bounding box center [377, 453] width 68 height 12
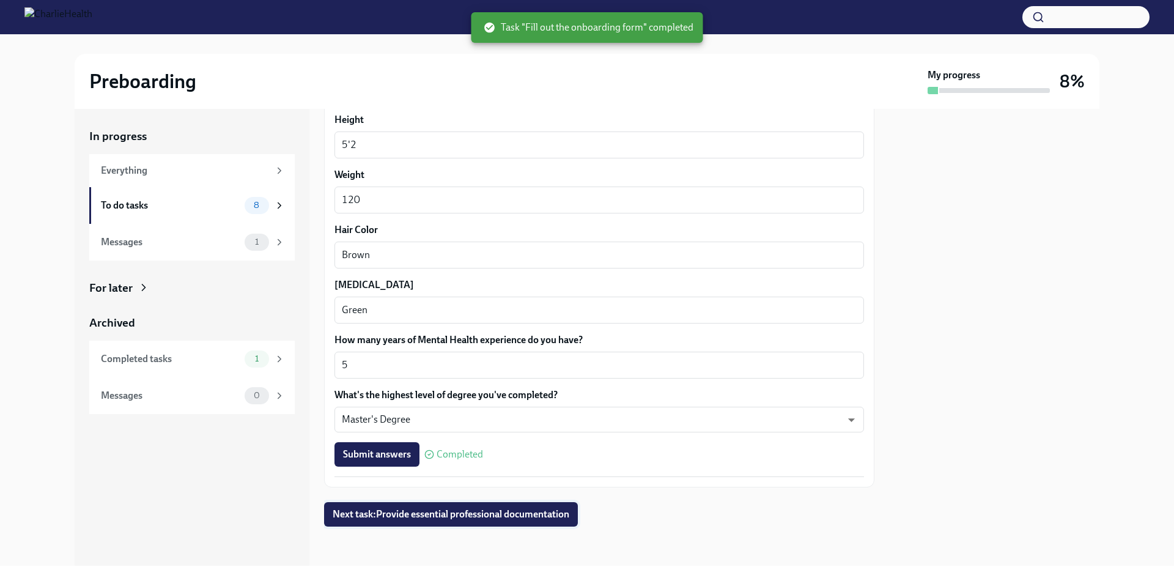
click at [516, 518] on span "Next task : Provide essential professional documentation" at bounding box center [451, 514] width 237 height 12
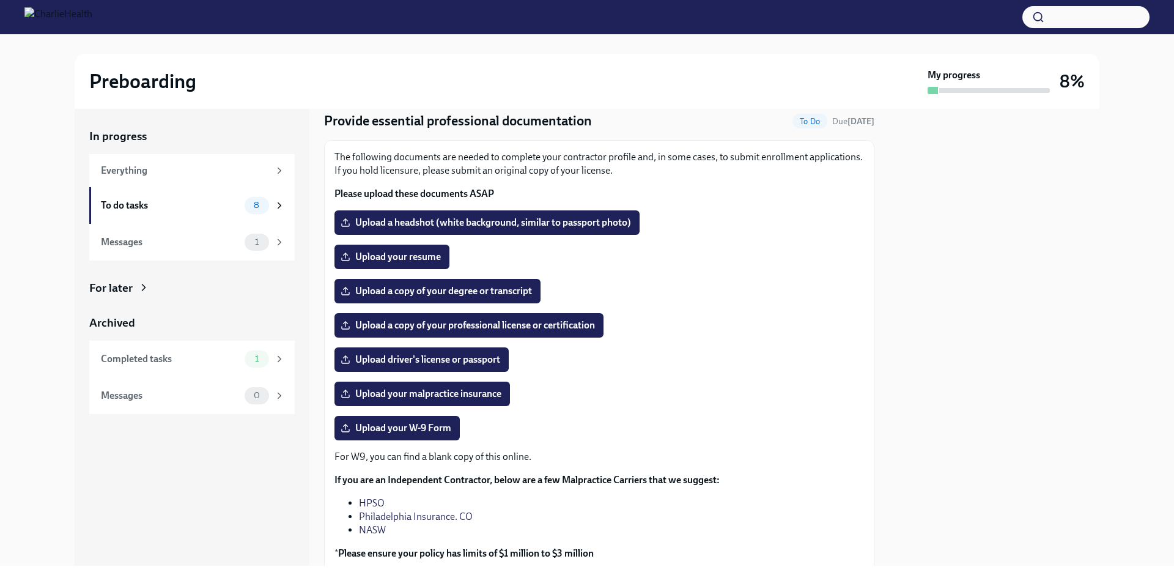
scroll to position [61, 0]
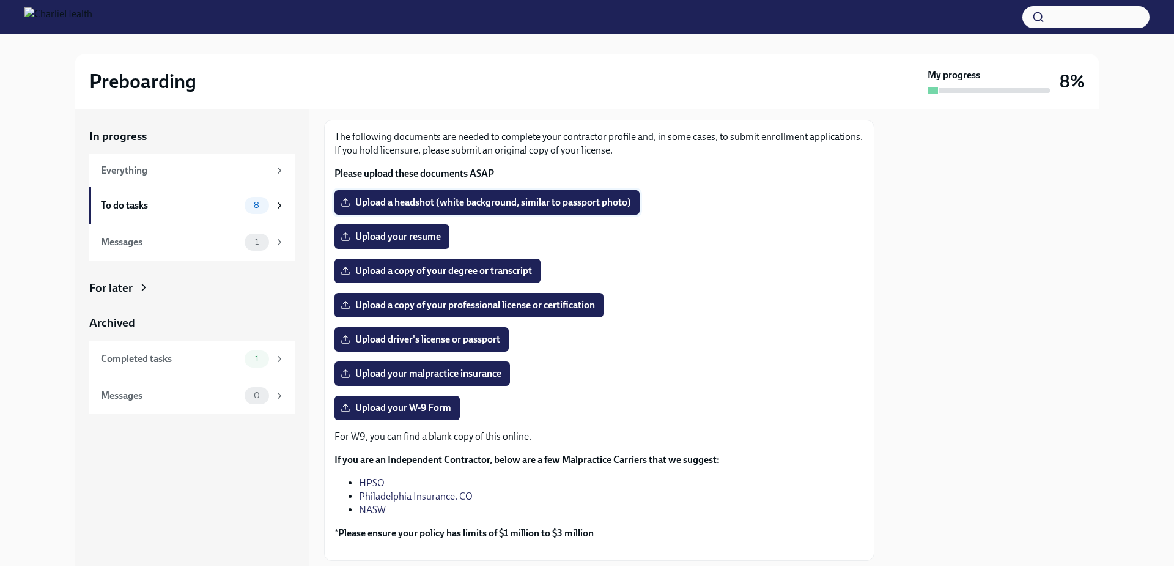
click at [431, 205] on span "Upload a headshot (white background, similar to passport photo)" at bounding box center [487, 202] width 288 height 12
click at [0, 0] on input "Upload a headshot (white background, similar to passport photo)" at bounding box center [0, 0] width 0 height 0
click at [513, 207] on span "Upload a headshot (white background, similar to passport photo)" at bounding box center [487, 202] width 288 height 12
click at [0, 0] on input "Upload a headshot (white background, similar to passport photo)" at bounding box center [0, 0] width 0 height 0
click at [543, 301] on span "Upload a copy of your professional license or certification" at bounding box center [469, 305] width 252 height 12
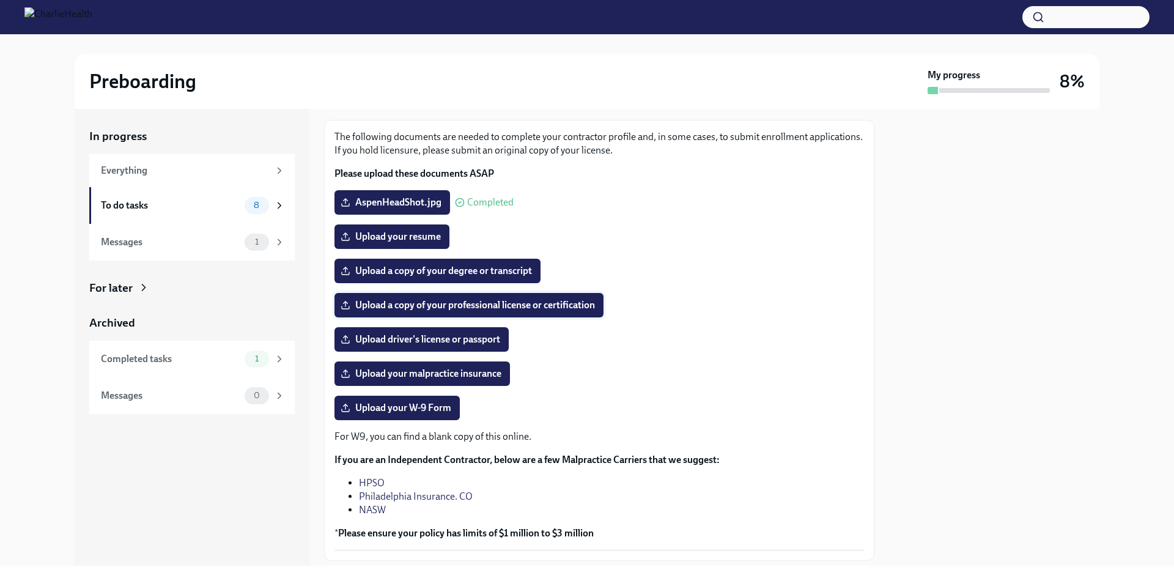
click at [0, 0] on input "Upload a copy of your professional license or certification" at bounding box center [0, 0] width 0 height 0
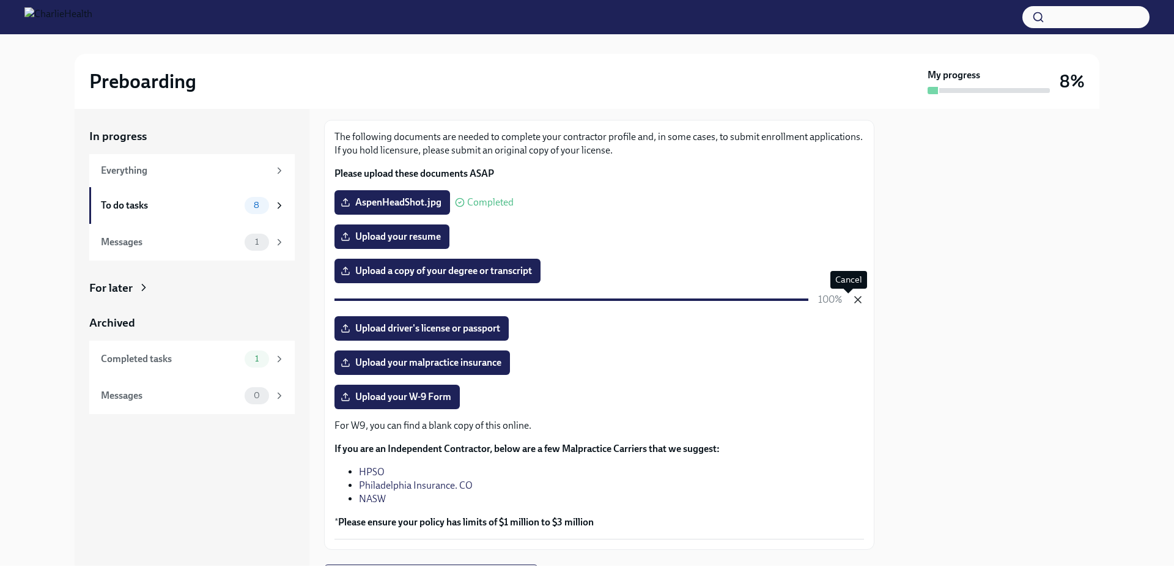
click at [852, 295] on icon "button" at bounding box center [858, 299] width 12 height 12
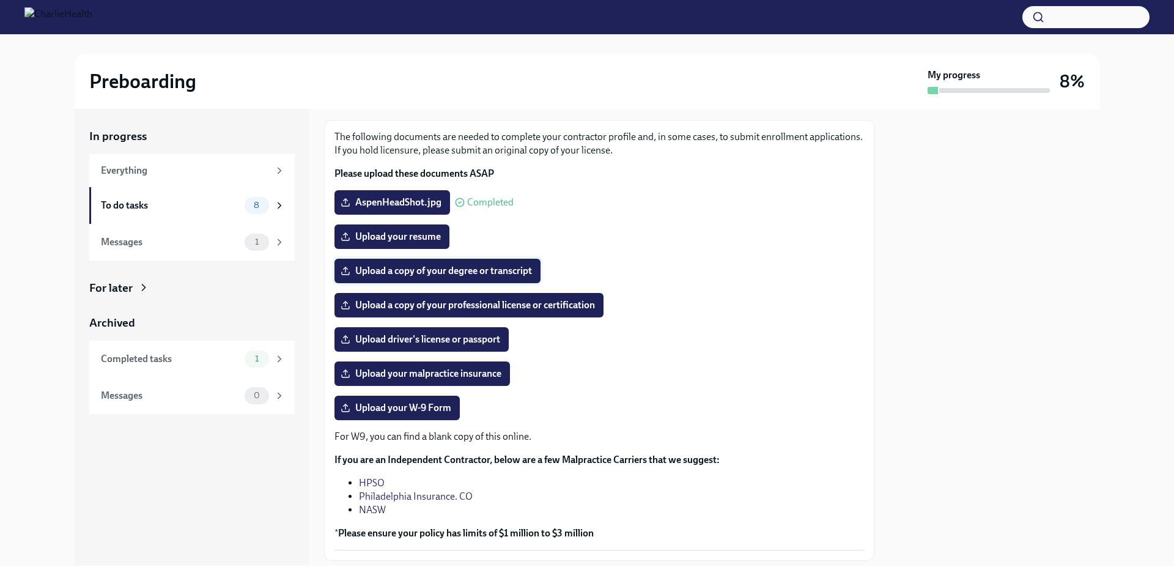
click at [501, 269] on span "Upload a copy of your degree or transcript" at bounding box center [437, 271] width 189 height 12
click at [0, 0] on input "Upload a copy of your degree or transcript" at bounding box center [0, 0] width 0 height 0
click at [986, 284] on div at bounding box center [994, 337] width 210 height 457
click at [421, 307] on span "Upload a copy of your professional license or certification" at bounding box center [469, 305] width 252 height 12
click at [0, 0] on input "Upload a copy of your professional license or certification" at bounding box center [0, 0] width 0 height 0
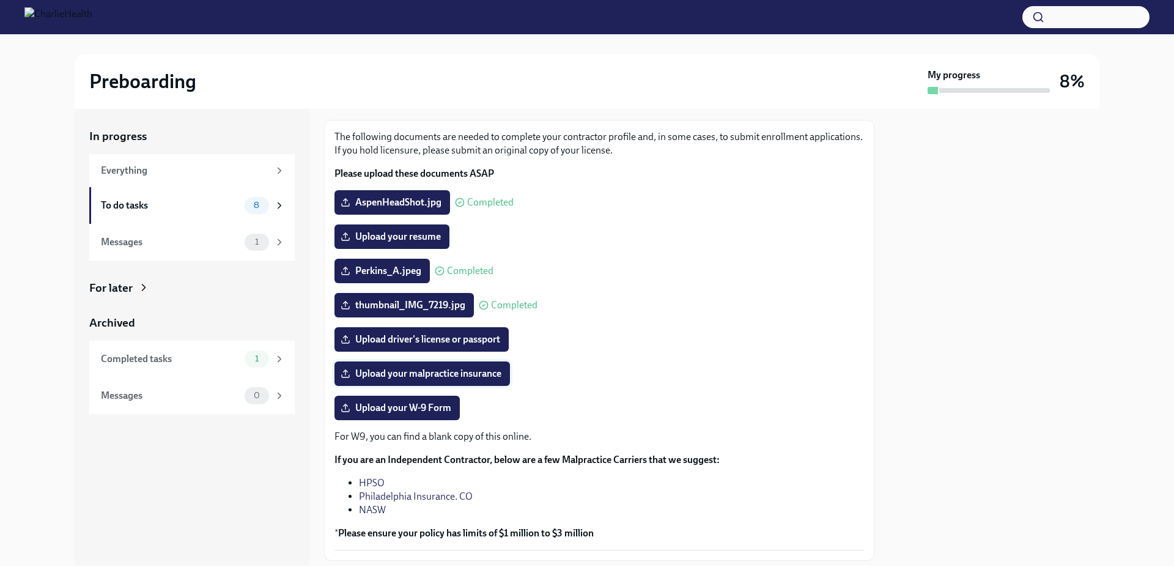
click at [404, 372] on span "Upload your malpractice insurance" at bounding box center [422, 373] width 158 height 12
click at [0, 0] on input "Upload your malpractice insurance" at bounding box center [0, 0] width 0 height 0
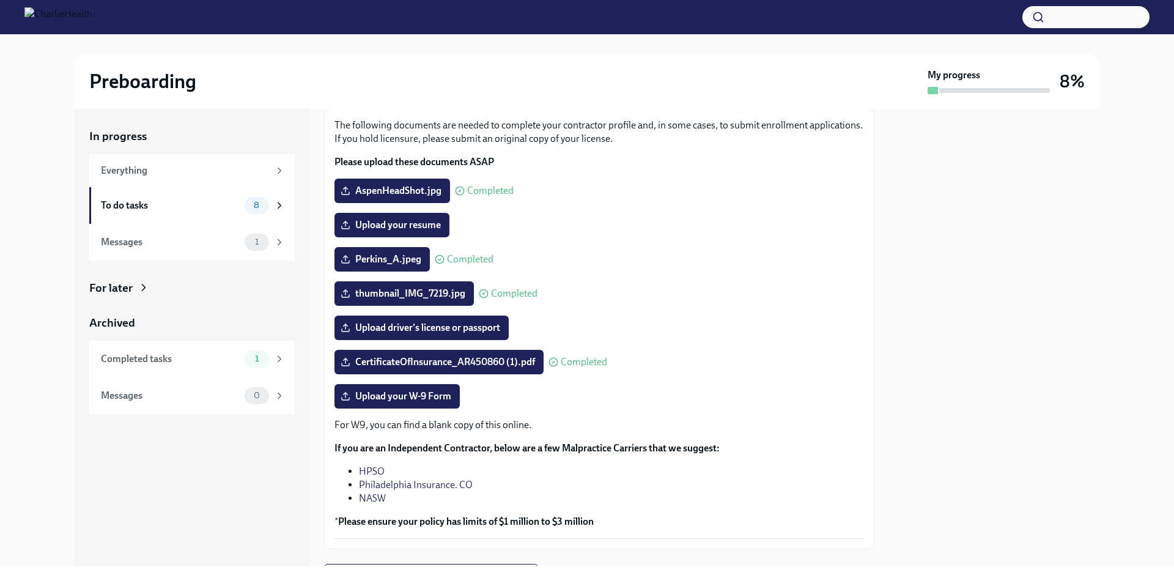
scroll to position [73, 0]
click at [414, 219] on span "Upload your resume" at bounding box center [392, 224] width 98 height 12
click at [0, 0] on input "Upload your resume" at bounding box center [0, 0] width 0 height 0
